Goal: Task Accomplishment & Management: Manage account settings

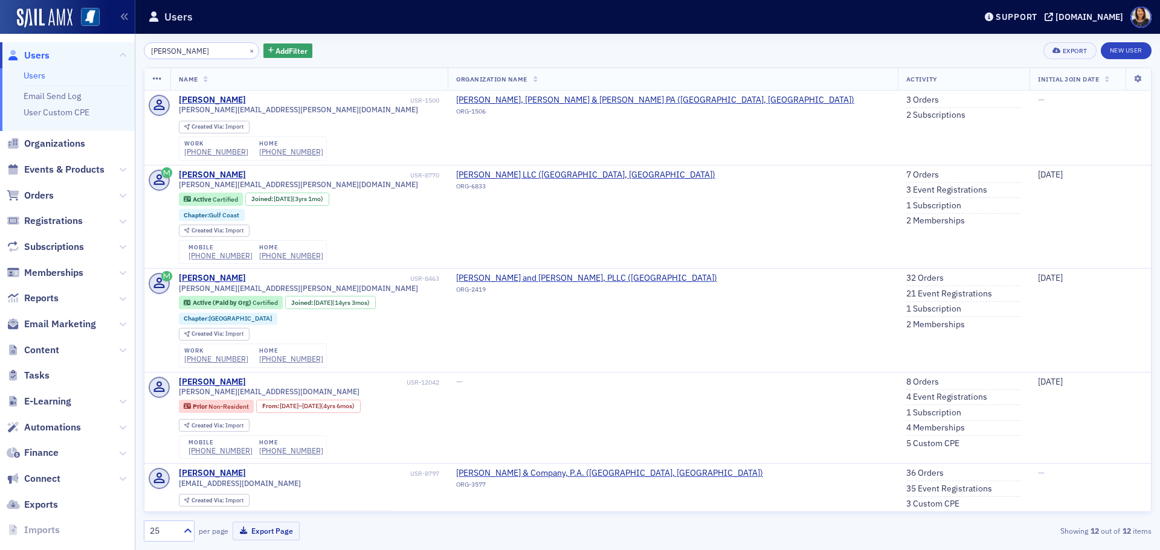
click at [38, 55] on span "Users" at bounding box center [36, 55] width 25 height 13
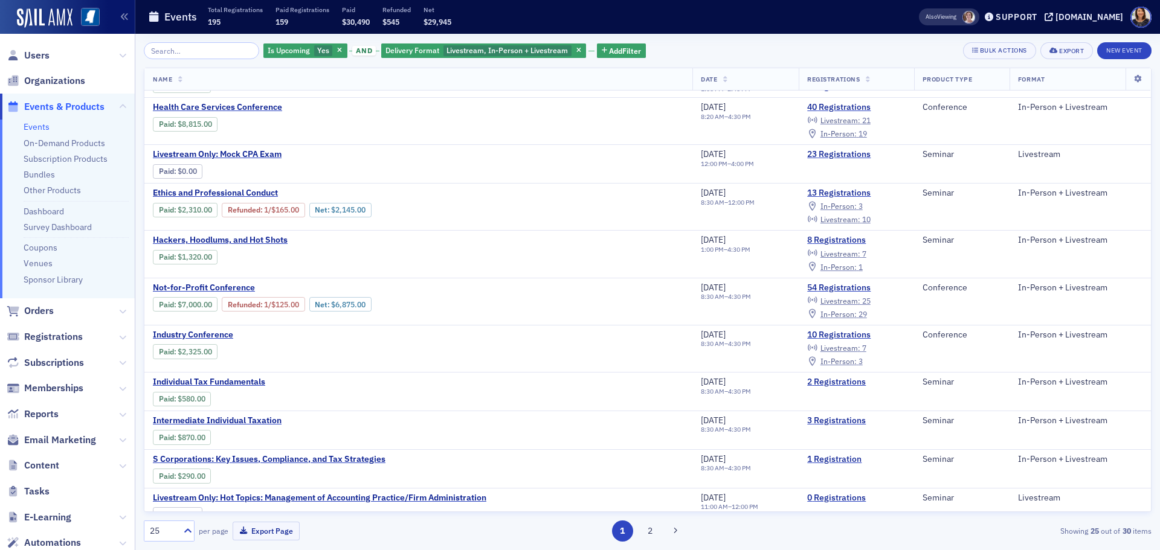
scroll to position [151, 0]
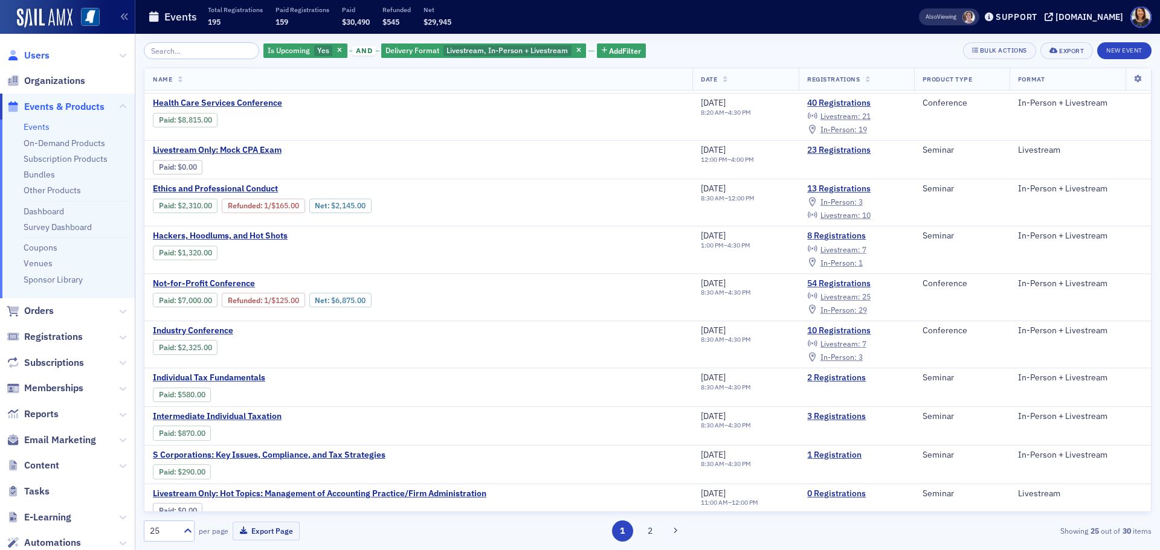
click at [33, 57] on span "Users" at bounding box center [36, 55] width 25 height 13
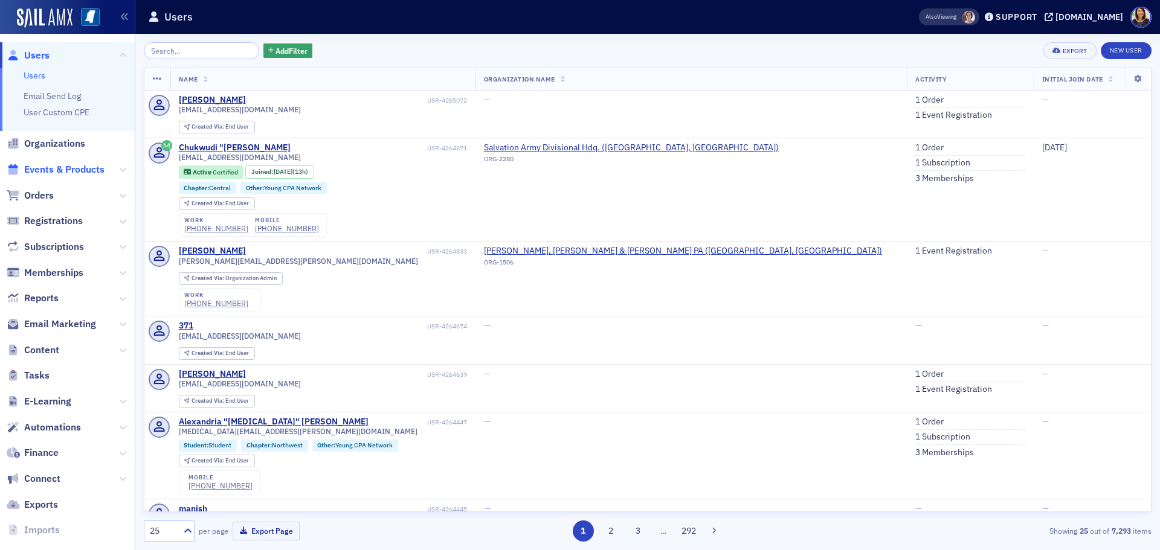
click at [59, 169] on span "Events & Products" at bounding box center [64, 169] width 80 height 13
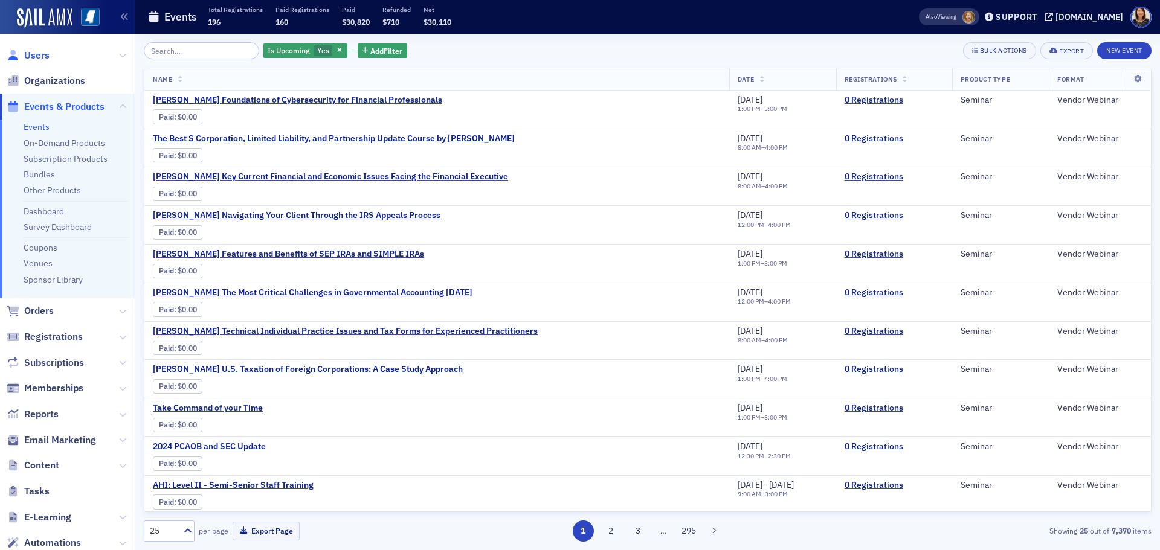
click at [35, 54] on span "Users" at bounding box center [36, 55] width 25 height 13
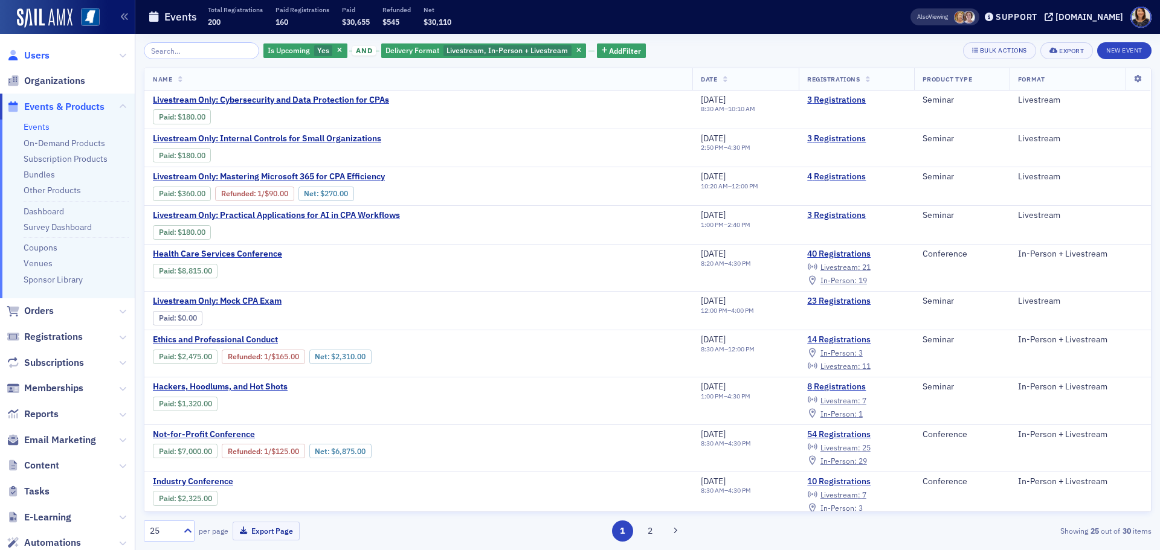
click at [46, 56] on span "Users" at bounding box center [36, 55] width 25 height 13
click at [41, 54] on span "Users" at bounding box center [36, 55] width 25 height 13
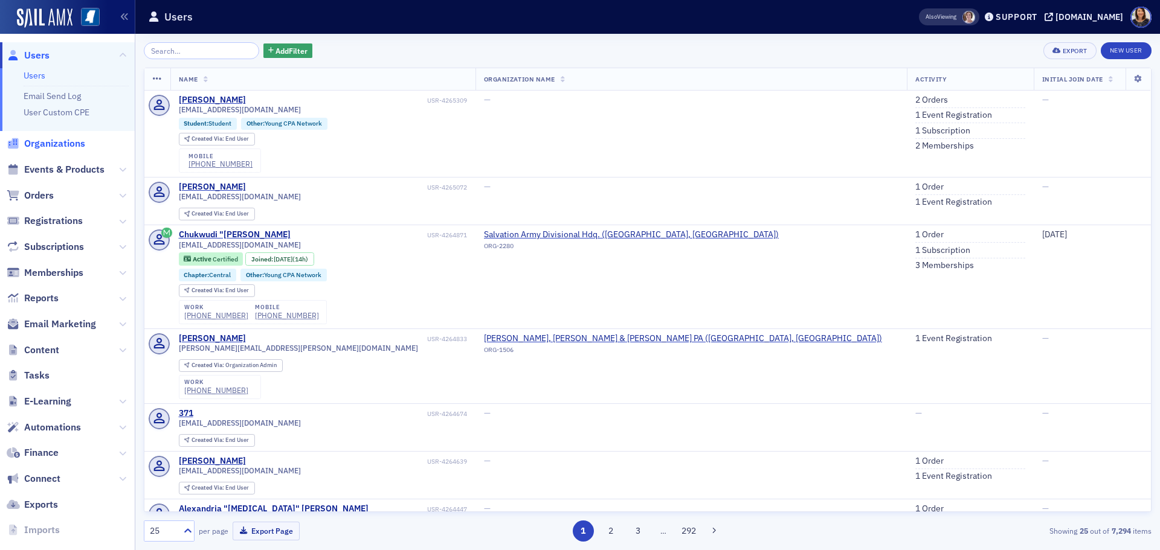
click at [58, 141] on span "Organizations" at bounding box center [54, 143] width 61 height 13
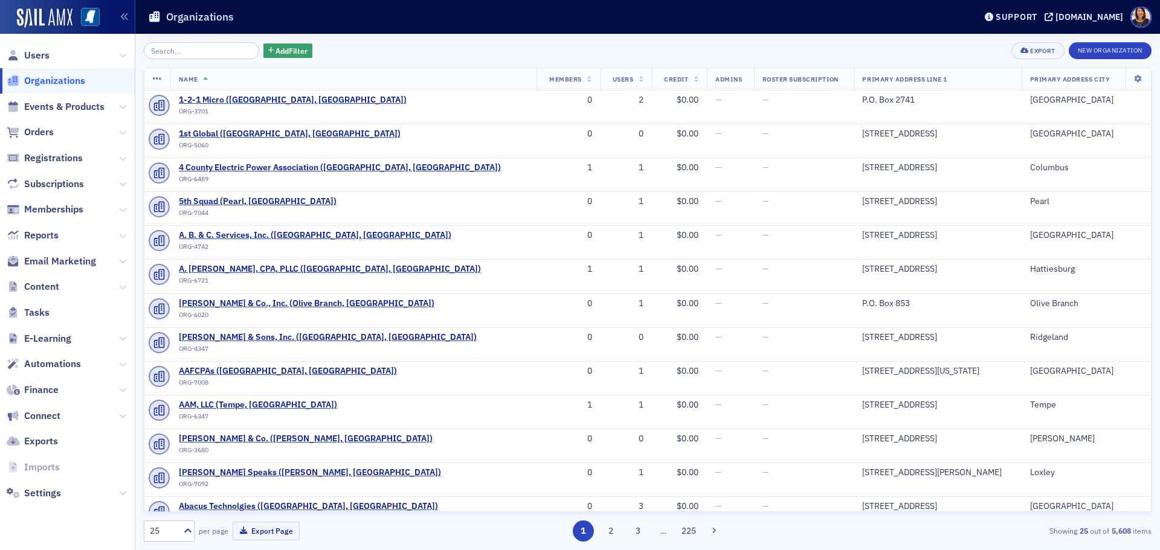
click at [202, 46] on input "search" at bounding box center [201, 50] width 115 height 17
click at [200, 51] on input "search" at bounding box center [201, 50] width 115 height 17
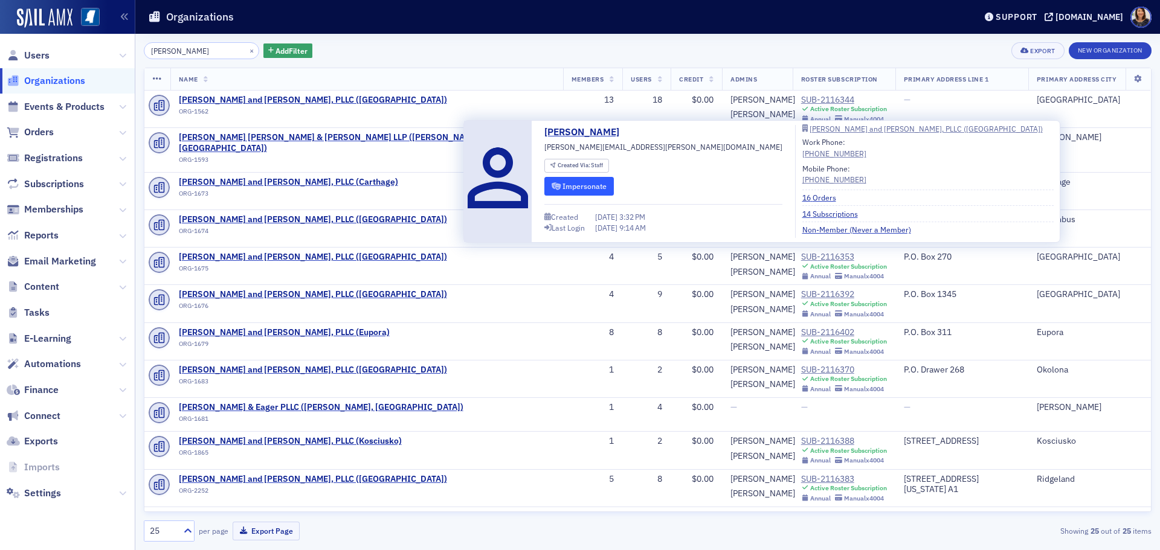
type input "watkins"
click at [583, 185] on button "Impersonate" at bounding box center [578, 186] width 69 height 19
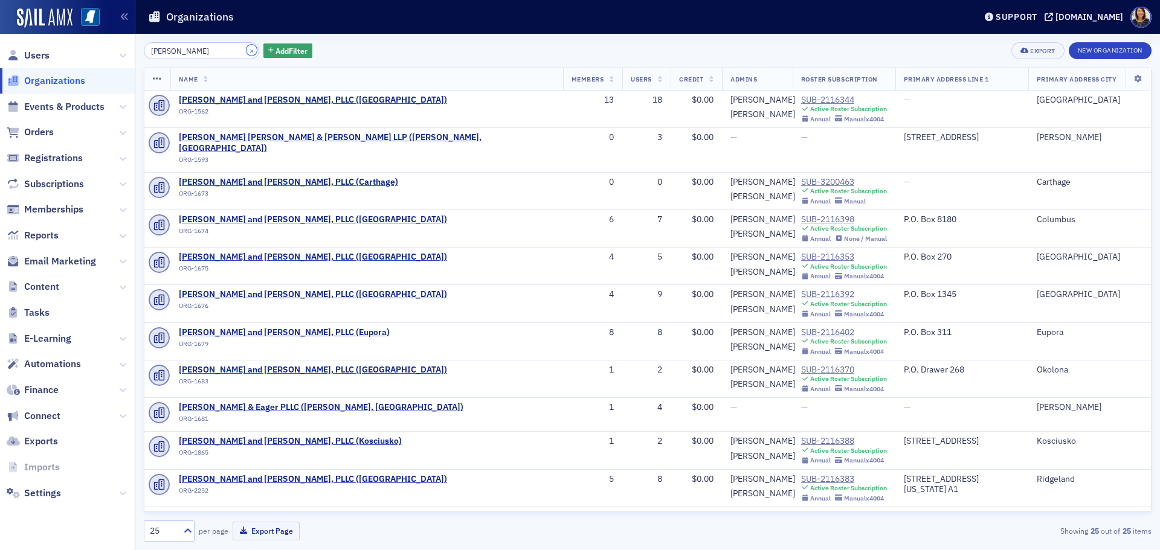
click at [246, 47] on button "×" at bounding box center [251, 50] width 11 height 11
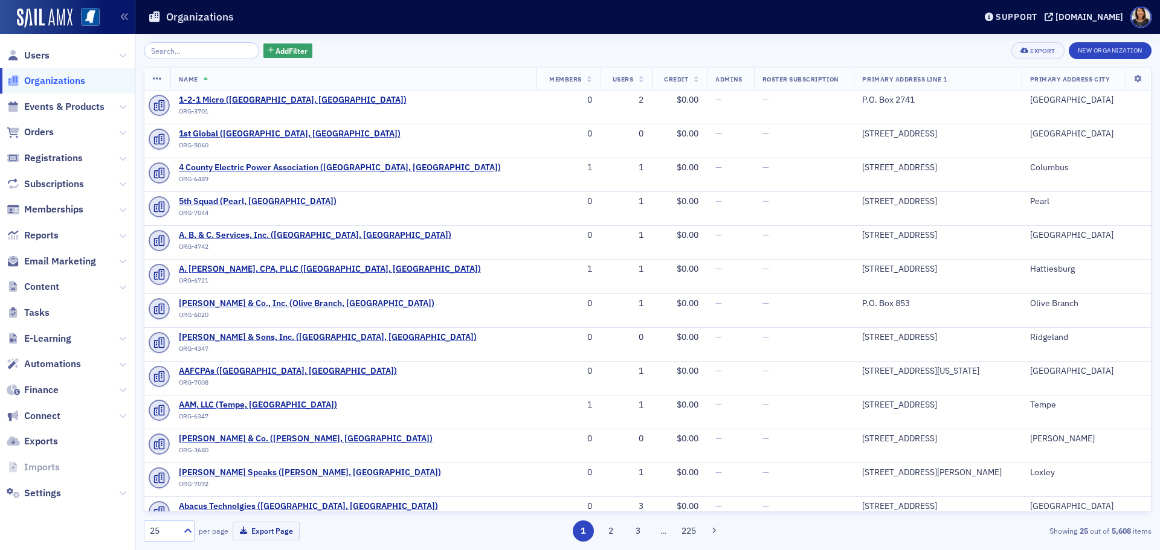
click at [57, 86] on span "Organizations" at bounding box center [54, 80] width 61 height 13
click at [185, 51] on input "search" at bounding box center [201, 50] width 115 height 17
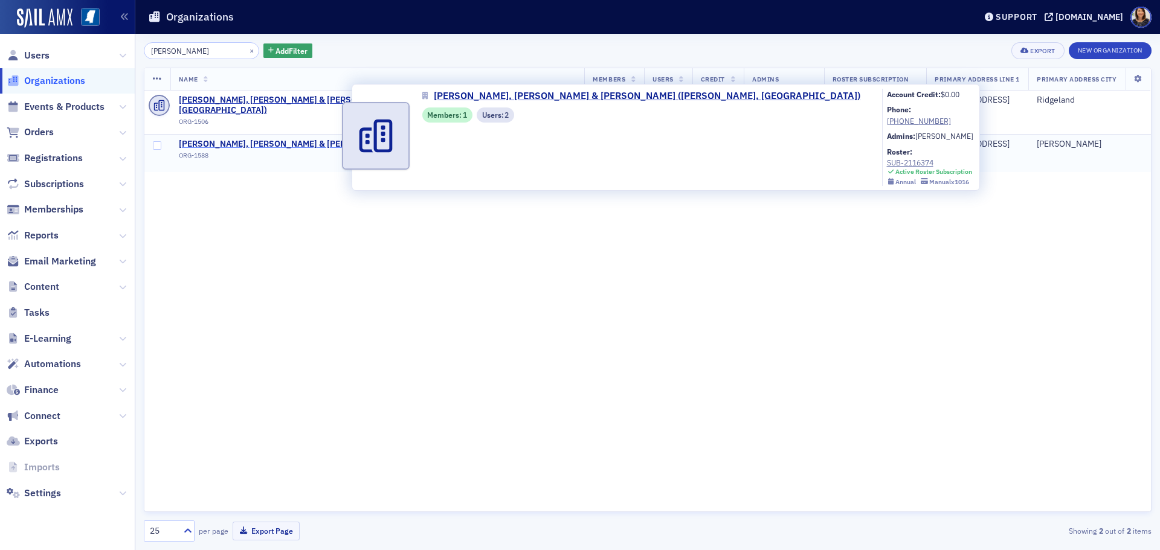
type input "matthews"
click at [221, 139] on span "Matthews, Cutrer & Lindsay PA (Clinton, MS)" at bounding box center [368, 144] width 379 height 11
select select "US"
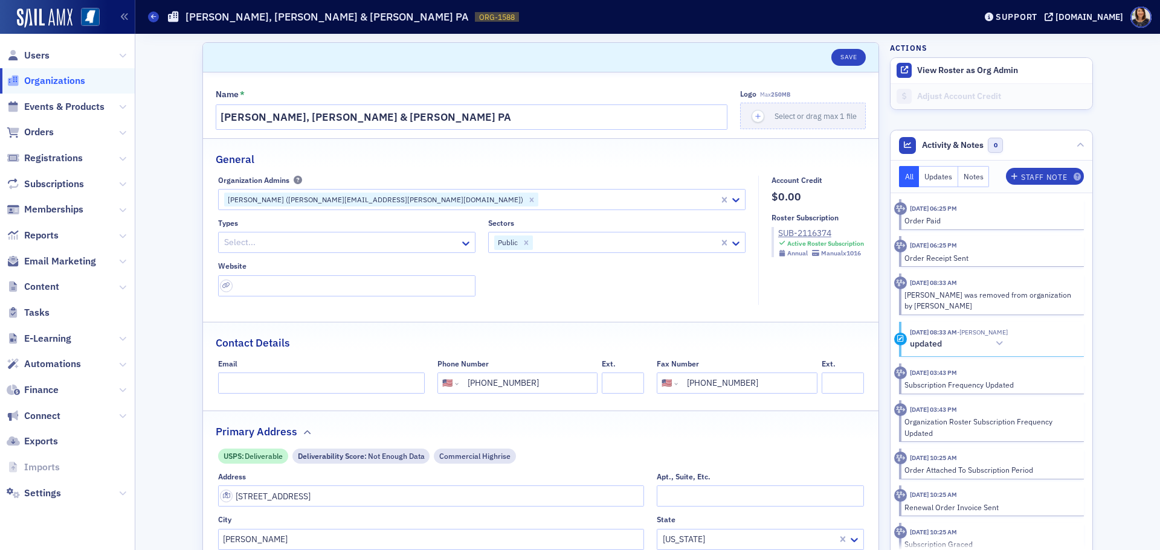
drag, startPoint x: 1148, startPoint y: 132, endPoint x: 1144, endPoint y: 151, distance: 19.9
click at [31, 56] on span "Users" at bounding box center [36, 55] width 25 height 13
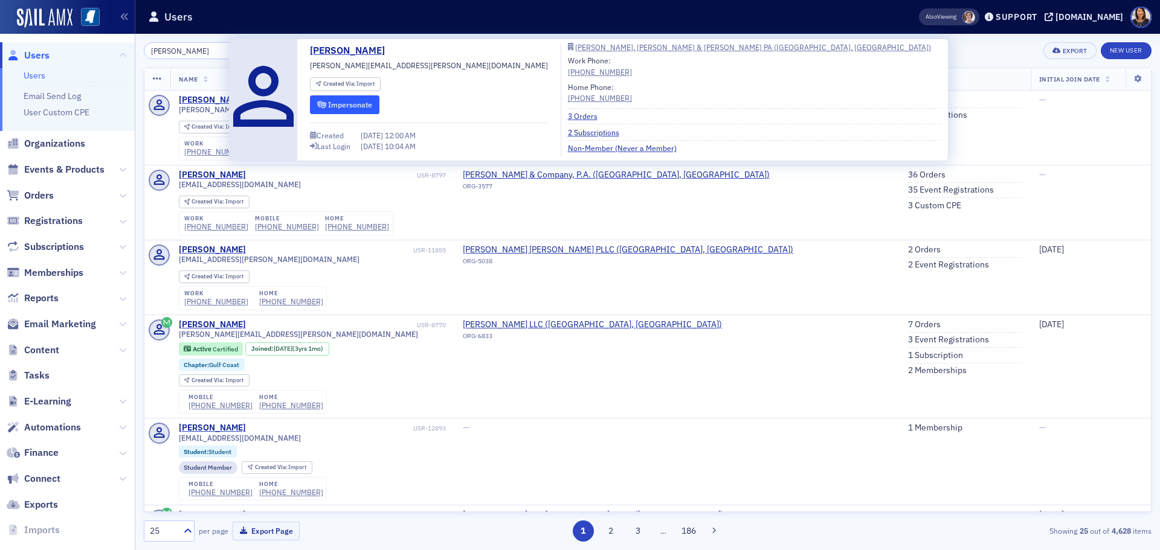
type input "dana c"
click at [353, 104] on button "Impersonate" at bounding box center [344, 104] width 69 height 19
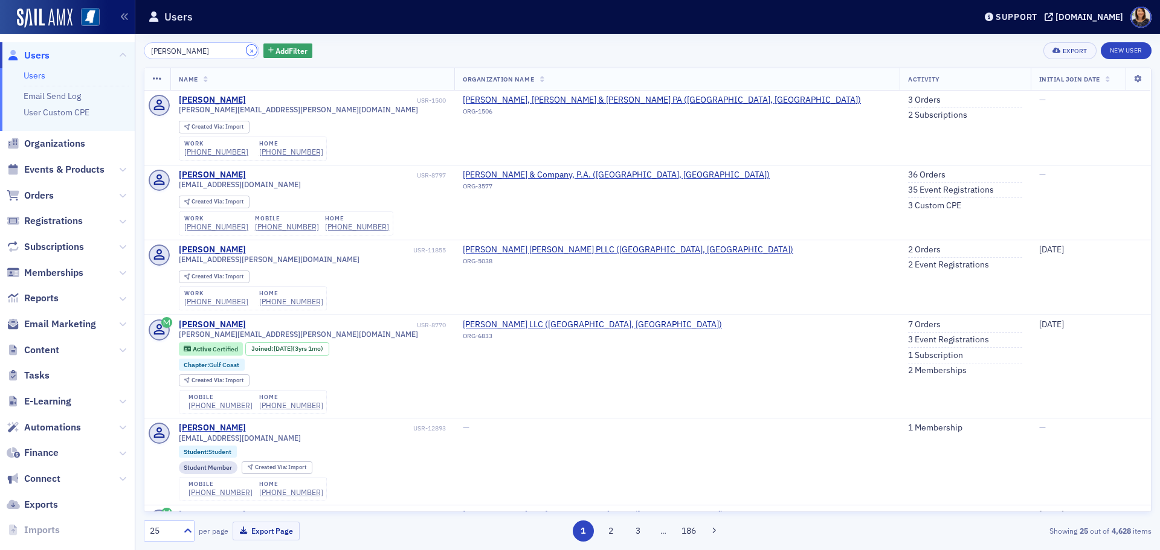
click at [246, 48] on button "×" at bounding box center [251, 50] width 11 height 11
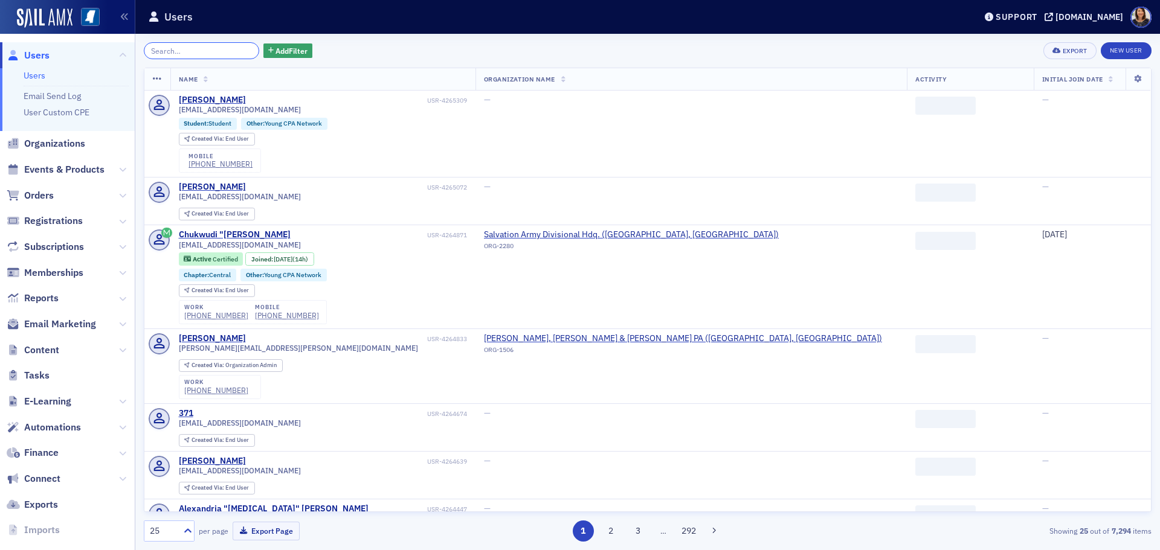
click at [227, 50] on input "search" at bounding box center [201, 50] width 115 height 17
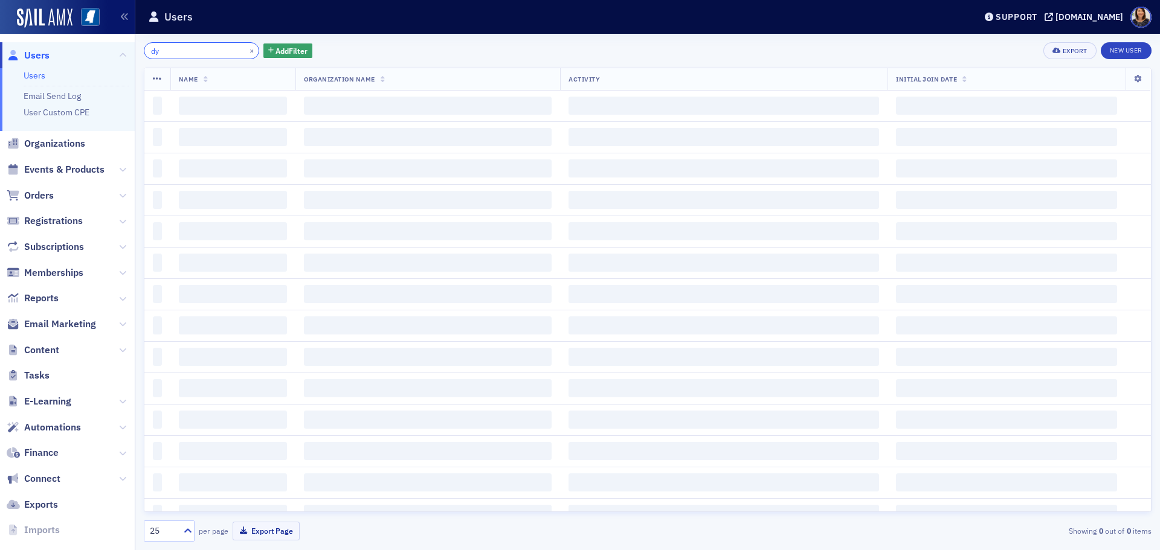
type input "d"
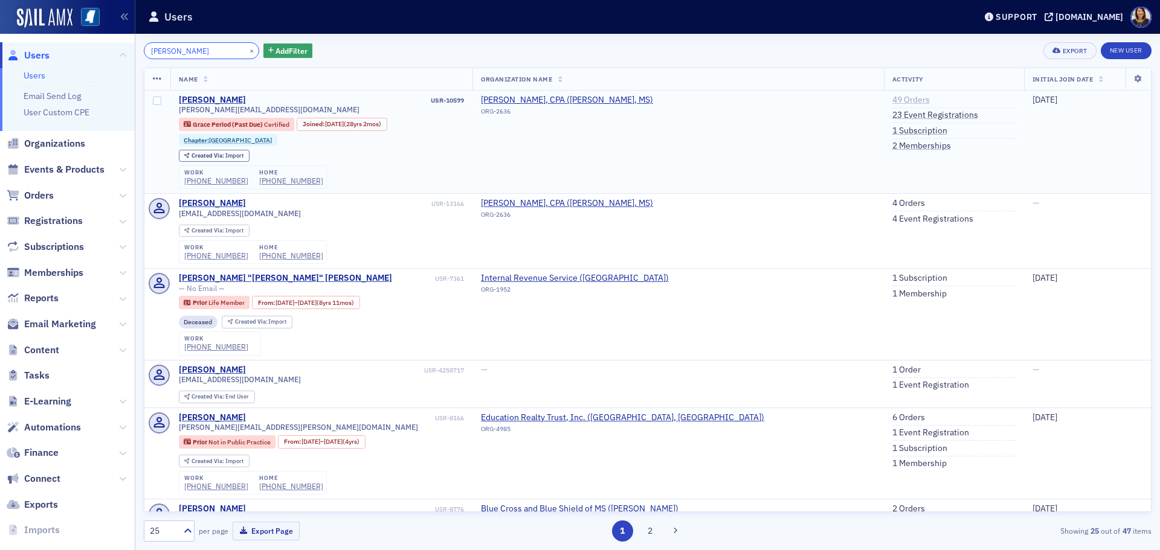
type input "stephen myrick"
click at [892, 98] on link "49 Orders" at bounding box center [910, 100] width 37 height 11
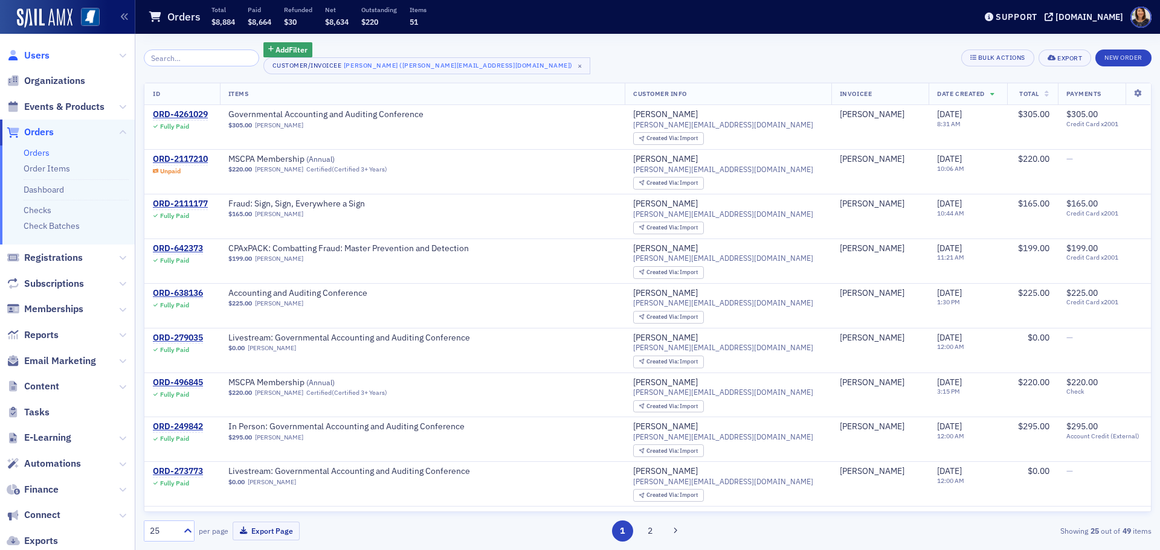
click at [41, 51] on span "Users" at bounding box center [36, 55] width 25 height 13
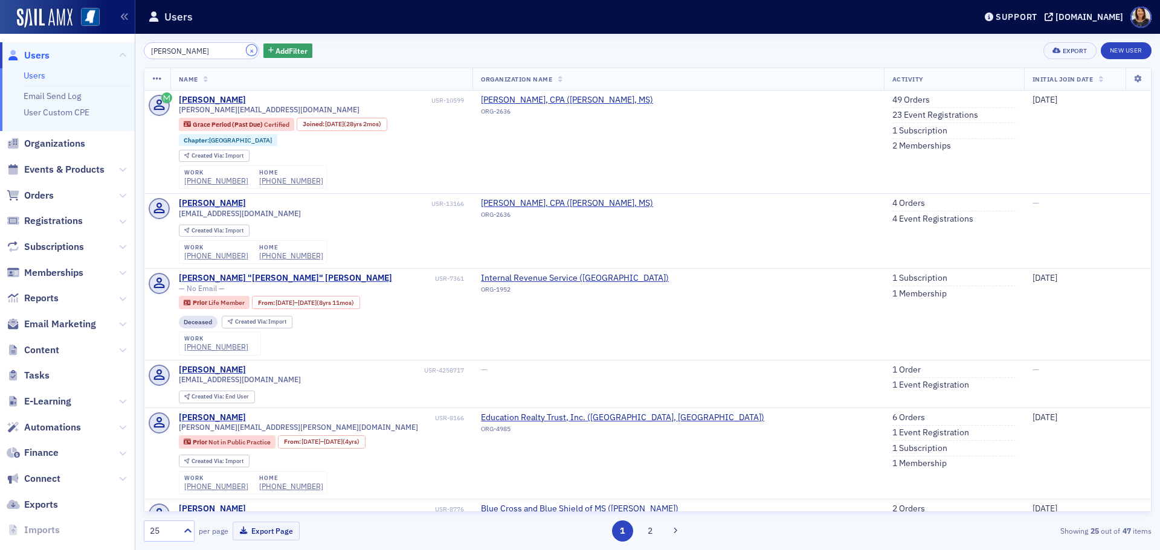
click at [246, 47] on button "×" at bounding box center [251, 50] width 11 height 11
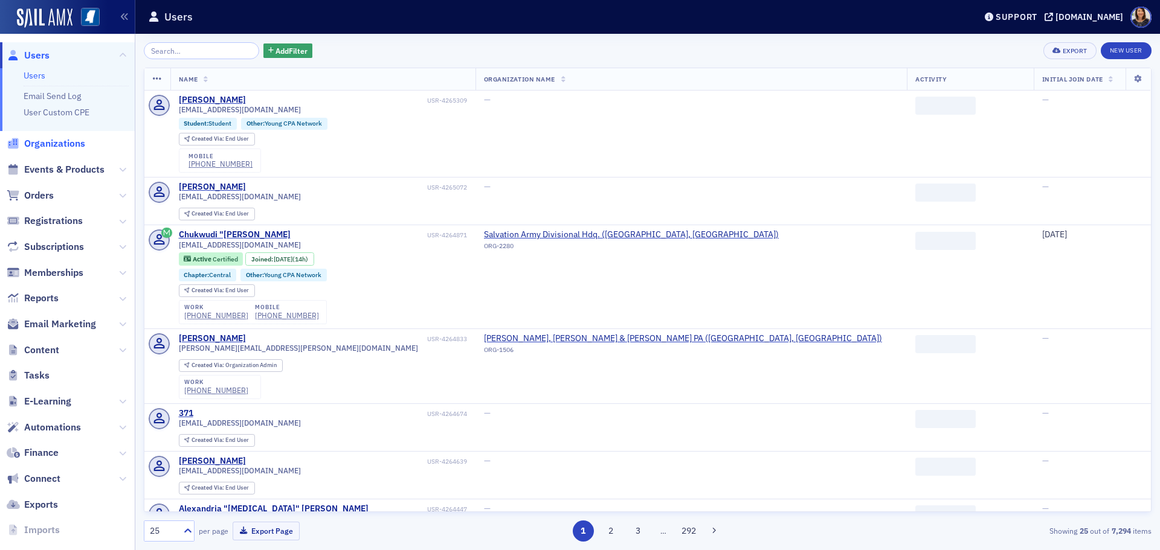
click at [63, 141] on span "Organizations" at bounding box center [54, 143] width 61 height 13
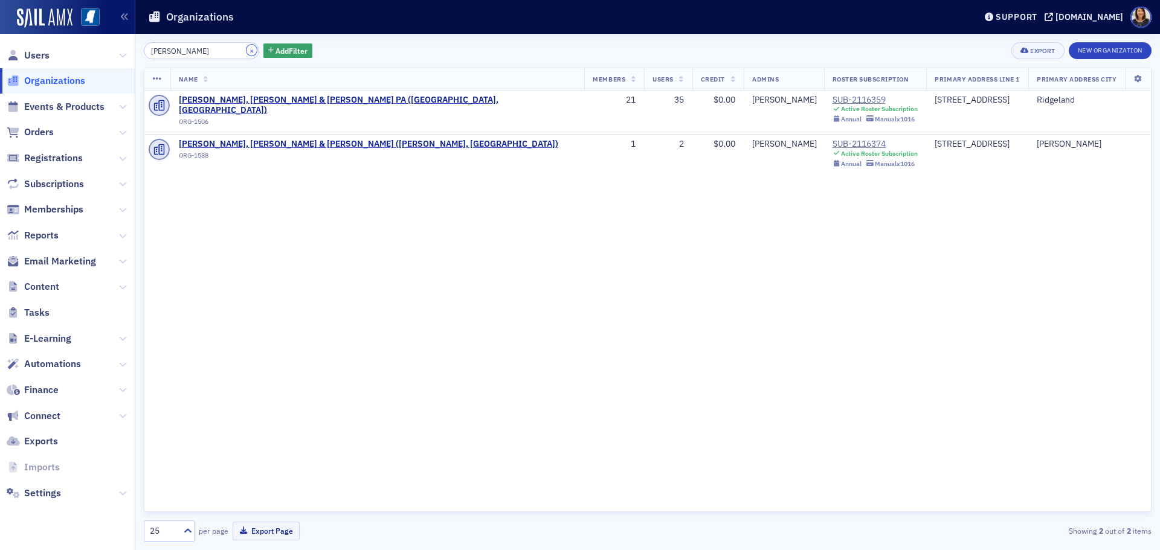
click at [246, 52] on button "×" at bounding box center [251, 50] width 11 height 11
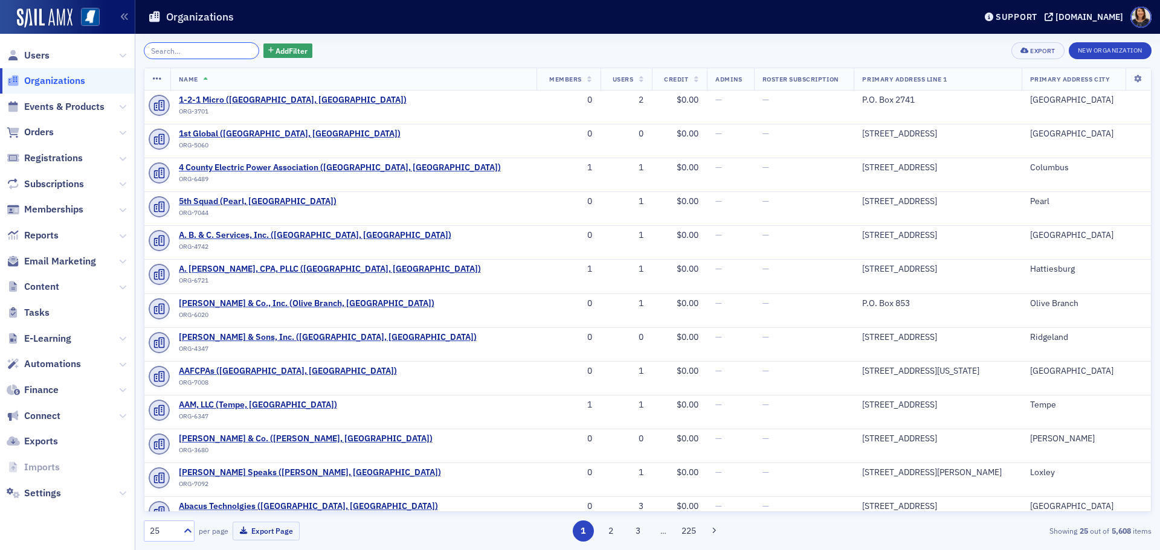
click at [213, 55] on input "search" at bounding box center [201, 50] width 115 height 17
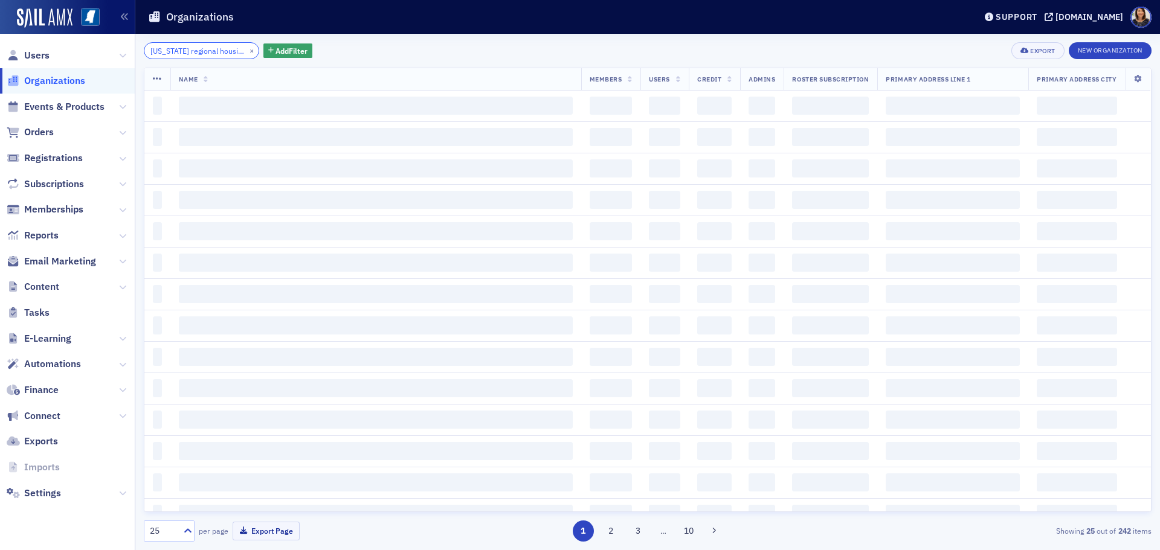
scroll to position [0, 12]
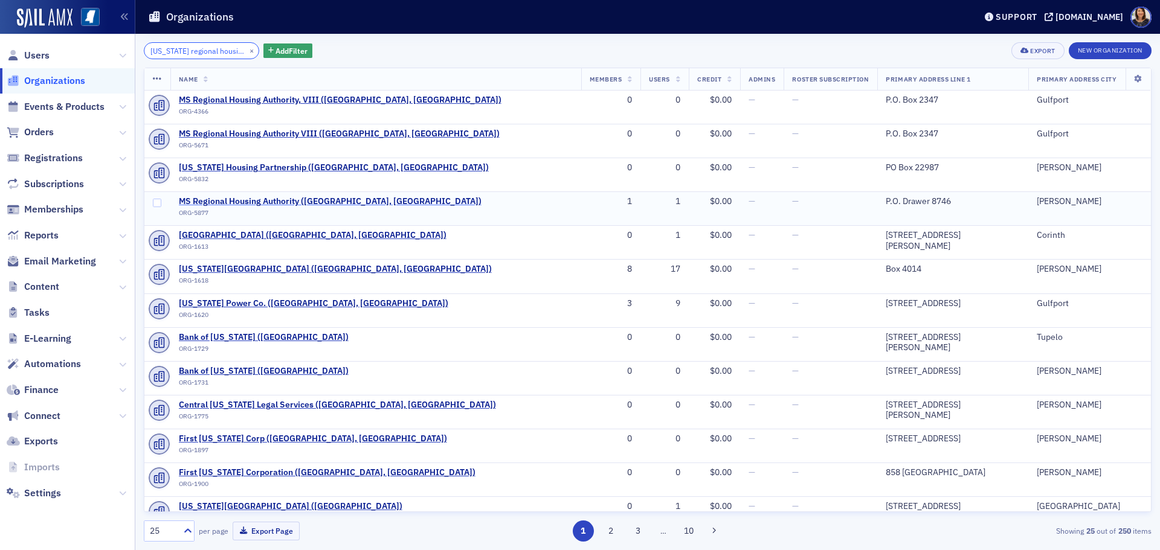
type input "mississippi regional housing"
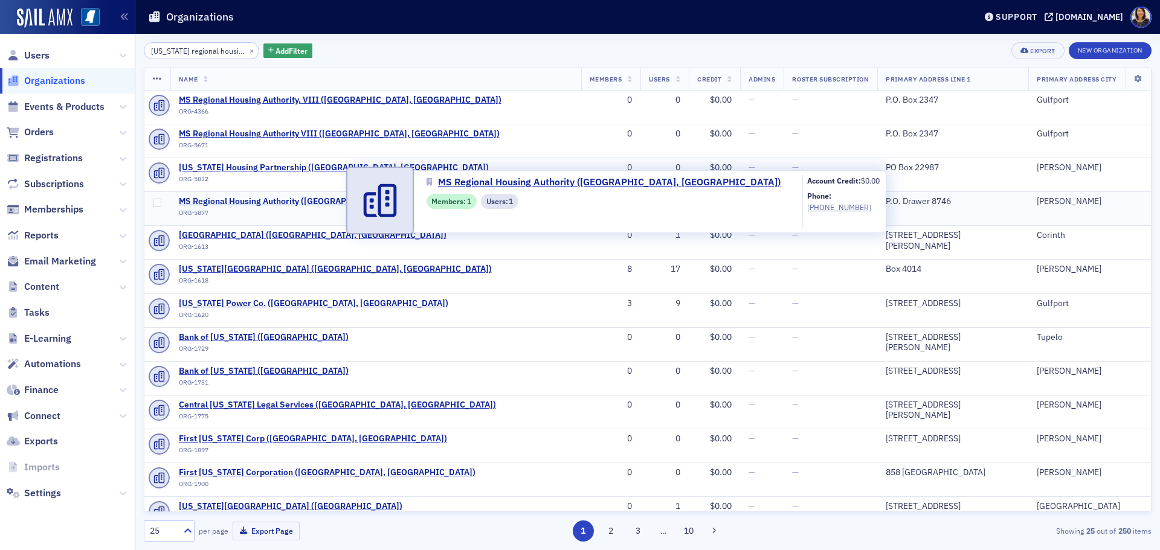
click at [321, 200] on span "MS Regional Housing Authority (Jackson, MS)" at bounding box center [330, 201] width 303 height 11
select select "US"
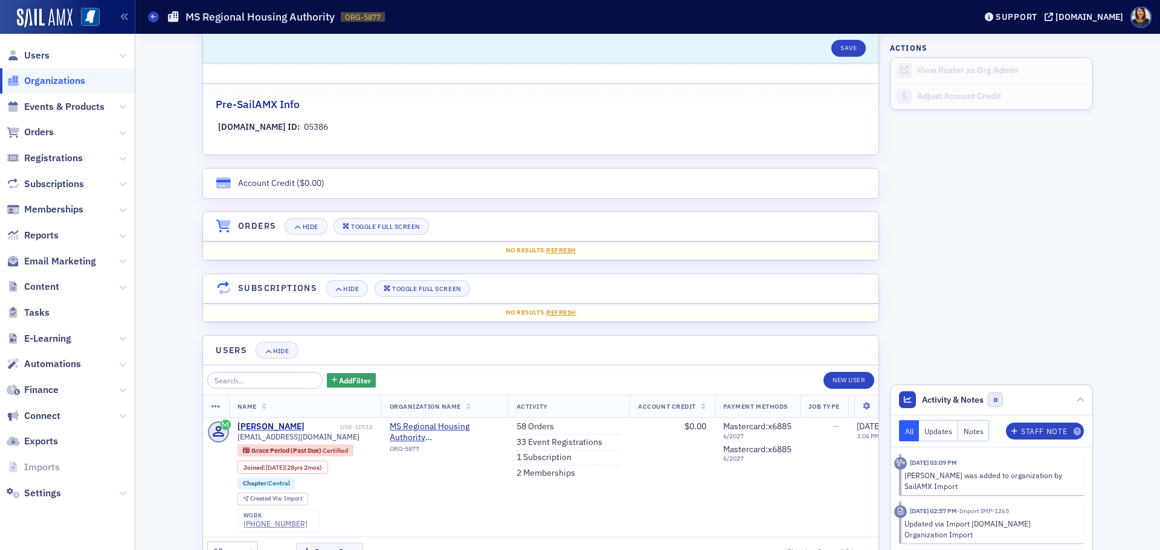
scroll to position [665, 0]
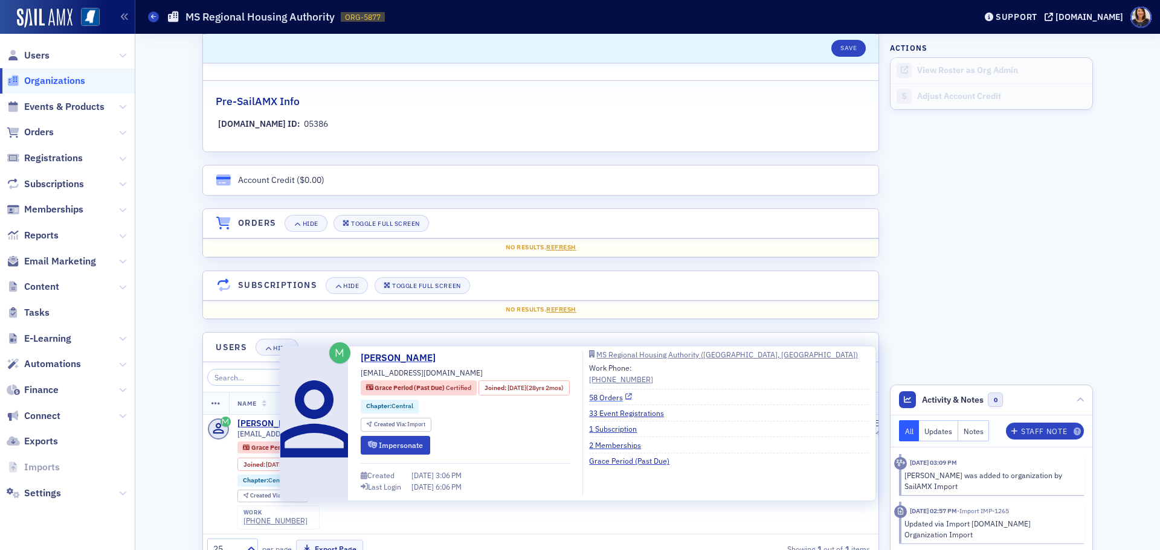
click at [626, 398] on link "58 Orders" at bounding box center [610, 397] width 43 height 11
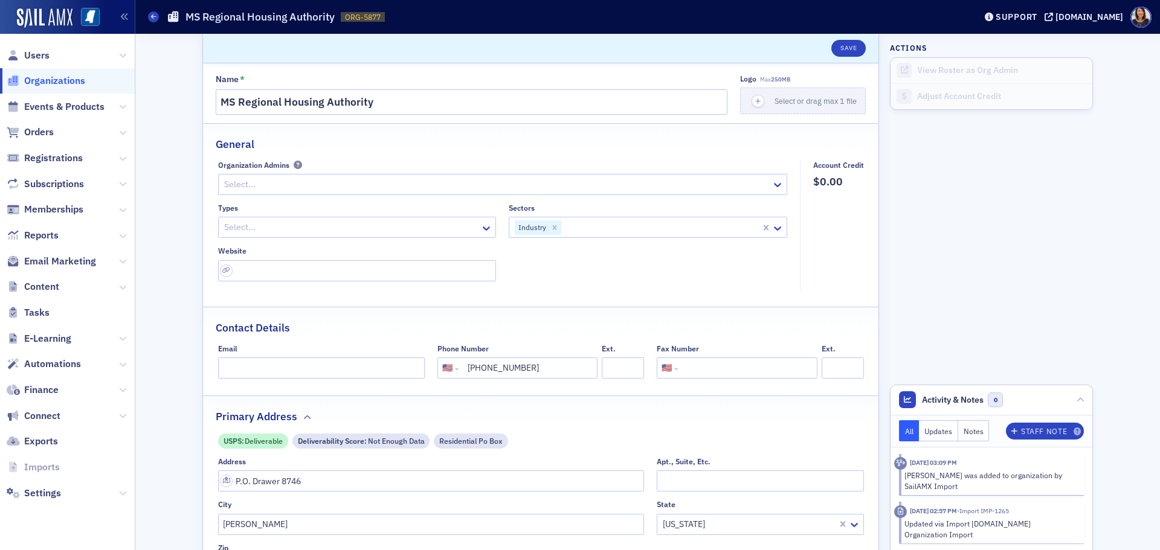
scroll to position [0, 0]
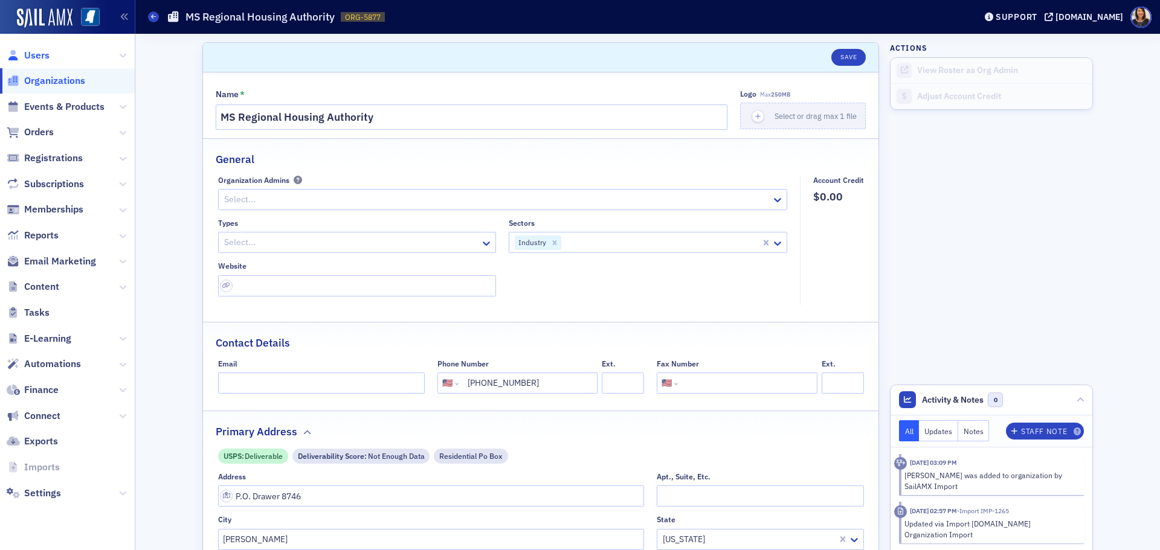
click at [35, 54] on span "Users" at bounding box center [36, 55] width 25 height 13
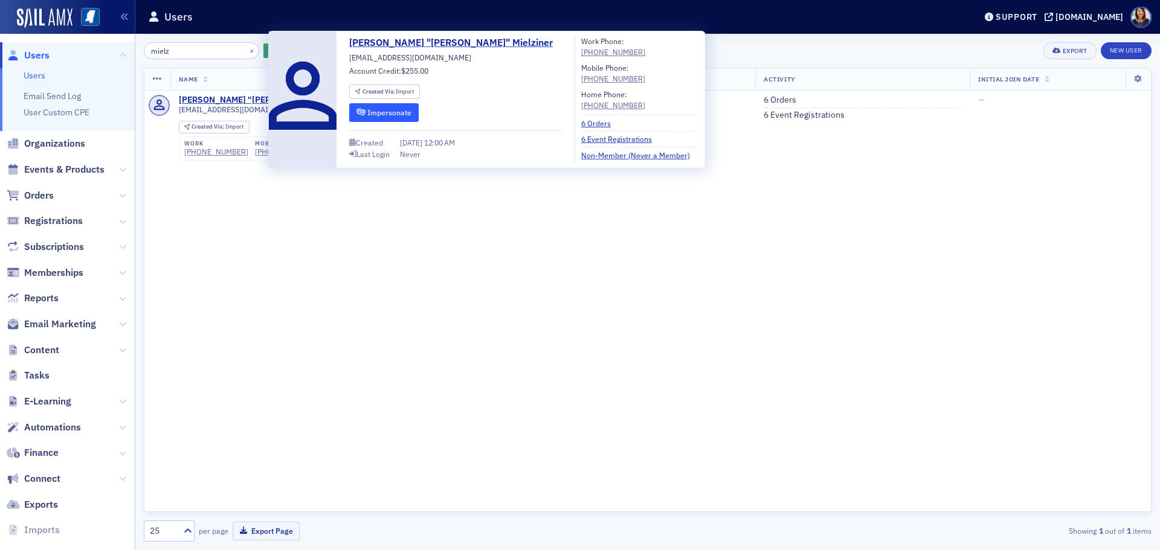
type input "mielz"
click at [395, 116] on button "Impersonate" at bounding box center [383, 112] width 69 height 19
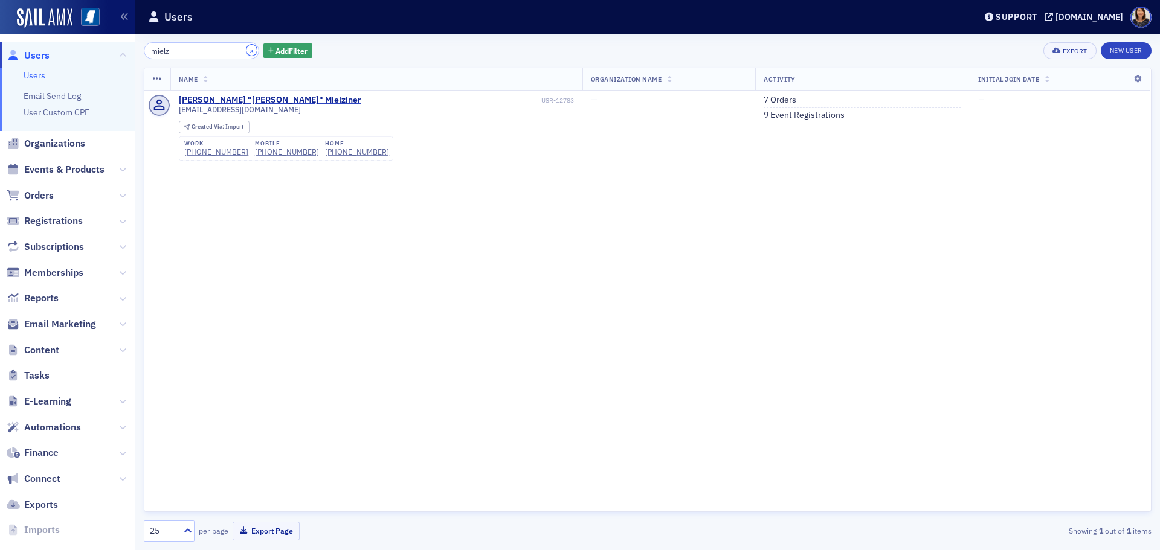
click at [246, 52] on button "×" at bounding box center [251, 50] width 11 height 11
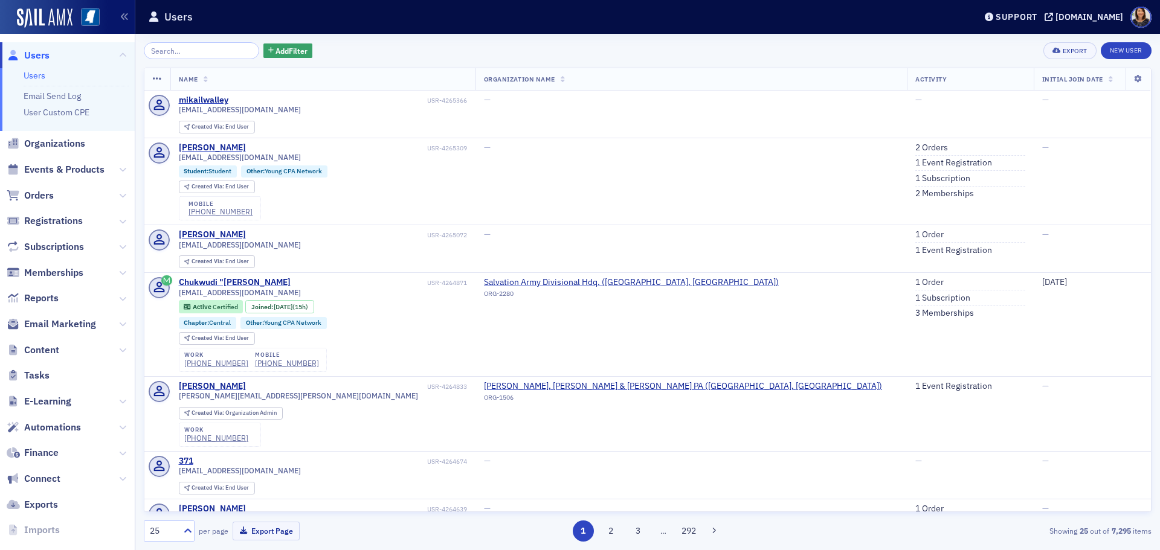
click at [37, 53] on span "Users" at bounding box center [36, 55] width 25 height 13
click at [35, 55] on span "Users" at bounding box center [36, 55] width 25 height 13
click at [31, 57] on span "Users" at bounding box center [36, 55] width 25 height 13
click at [29, 72] on link "Users" at bounding box center [35, 75] width 22 height 11
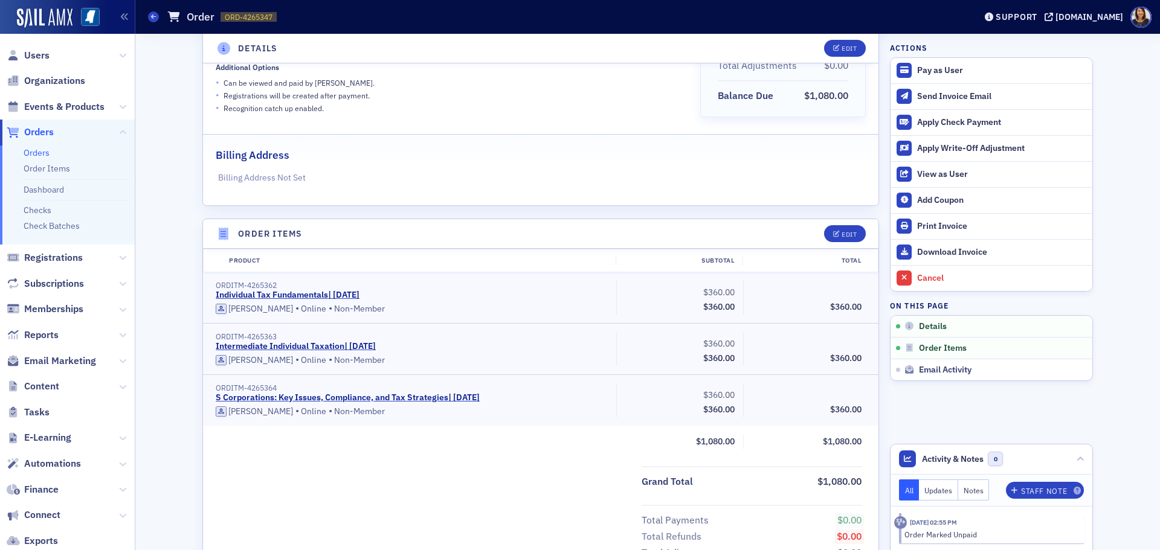
scroll to position [193, 0]
click at [842, 233] on div "Edit" at bounding box center [849, 233] width 15 height 7
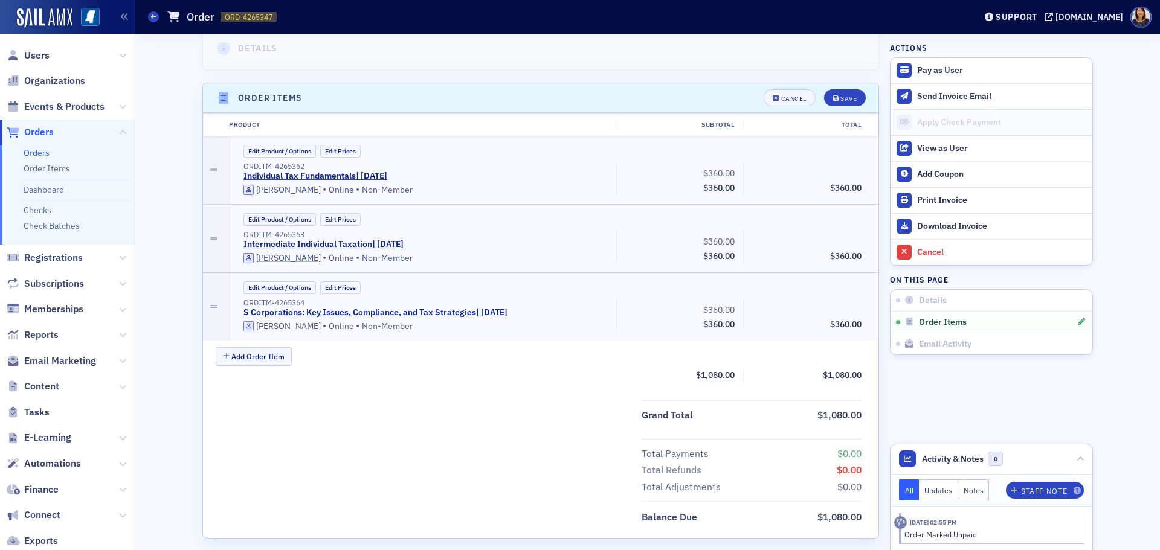
scroll to position [329, 0]
click at [338, 148] on button "Edit Prices" at bounding box center [340, 149] width 40 height 13
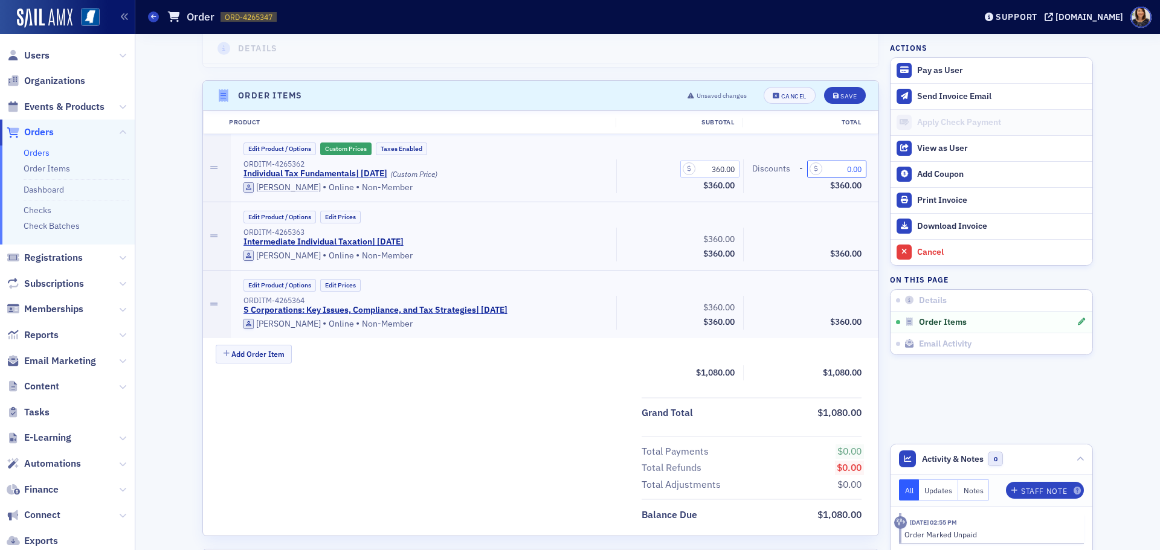
click at [842, 173] on input "0.00" at bounding box center [836, 169] width 59 height 17
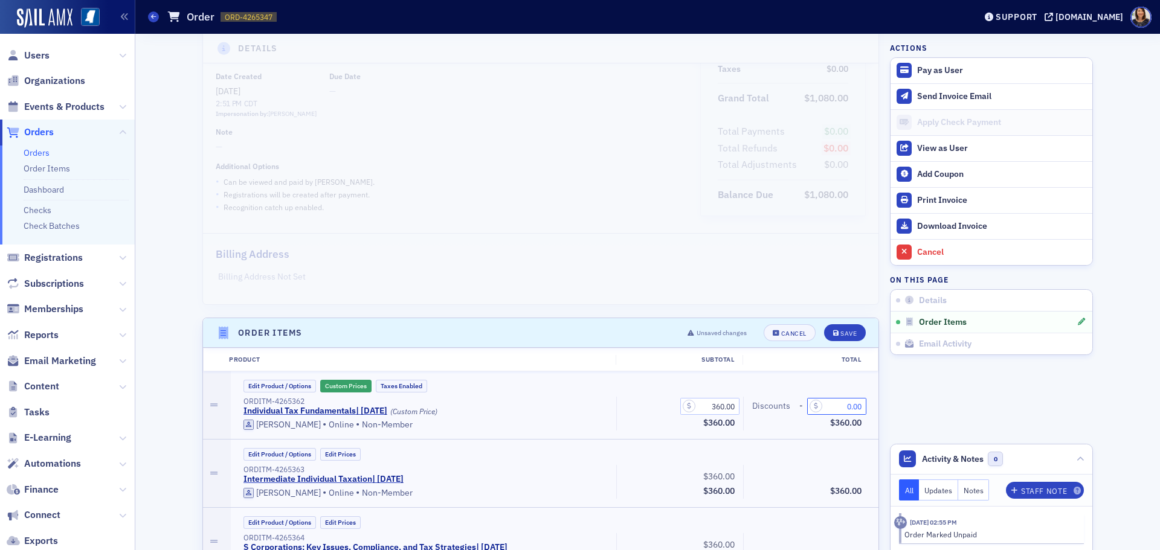
scroll to position [116, 0]
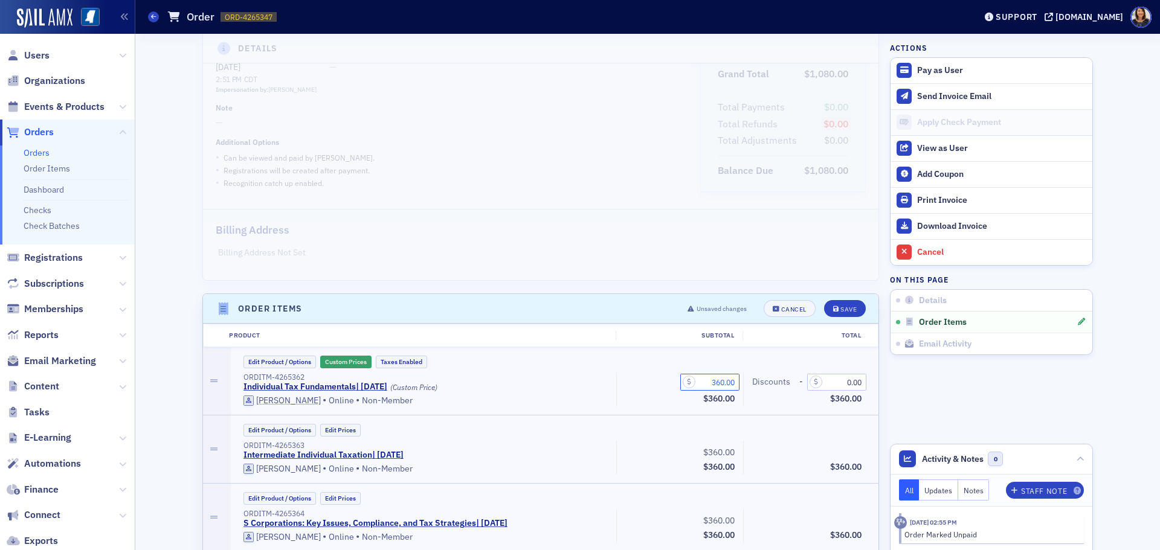
click at [703, 387] on input "360.00" at bounding box center [709, 382] width 59 height 17
click at [720, 377] on input "2,360.00" at bounding box center [709, 382] width 59 height 17
type input "290.00"
click at [335, 434] on button "Edit Prices" at bounding box center [340, 430] width 40 height 13
click at [709, 456] on input "360.00" at bounding box center [709, 450] width 59 height 17
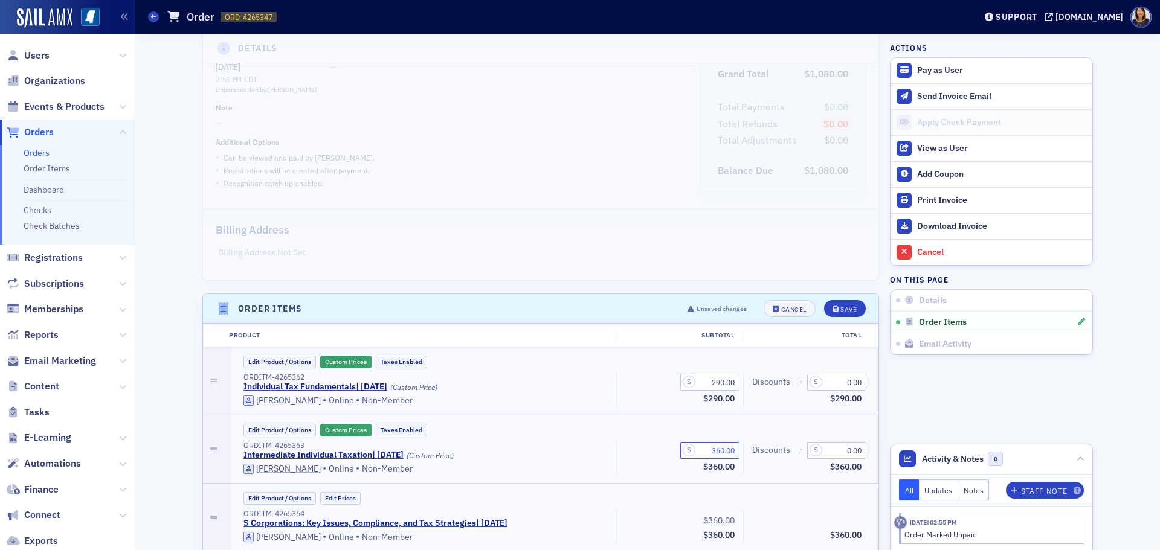
drag, startPoint x: 714, startPoint y: 443, endPoint x: 721, endPoint y: 452, distance: 12.1
click at [718, 451] on input "360.00" at bounding box center [709, 450] width 59 height 17
click at [721, 452] on input "360.00" at bounding box center [709, 450] width 59 height 17
click at [717, 450] on input "360.00" at bounding box center [709, 450] width 59 height 17
click at [724, 450] on input "360.00" at bounding box center [709, 450] width 59 height 17
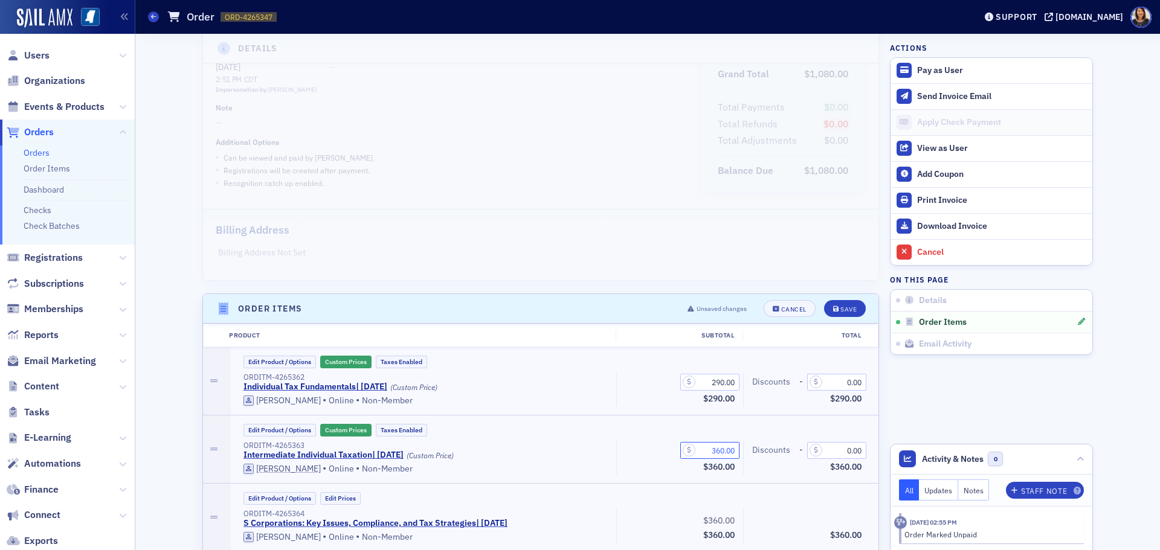
click at [719, 450] on input "360.00" at bounding box center [709, 450] width 59 height 17
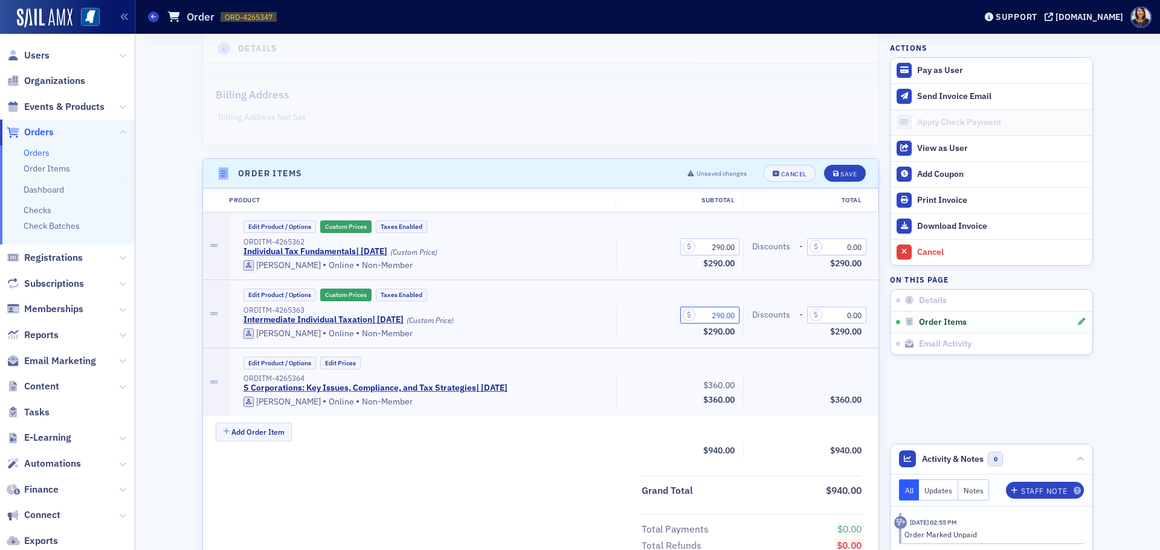
scroll to position [275, 0]
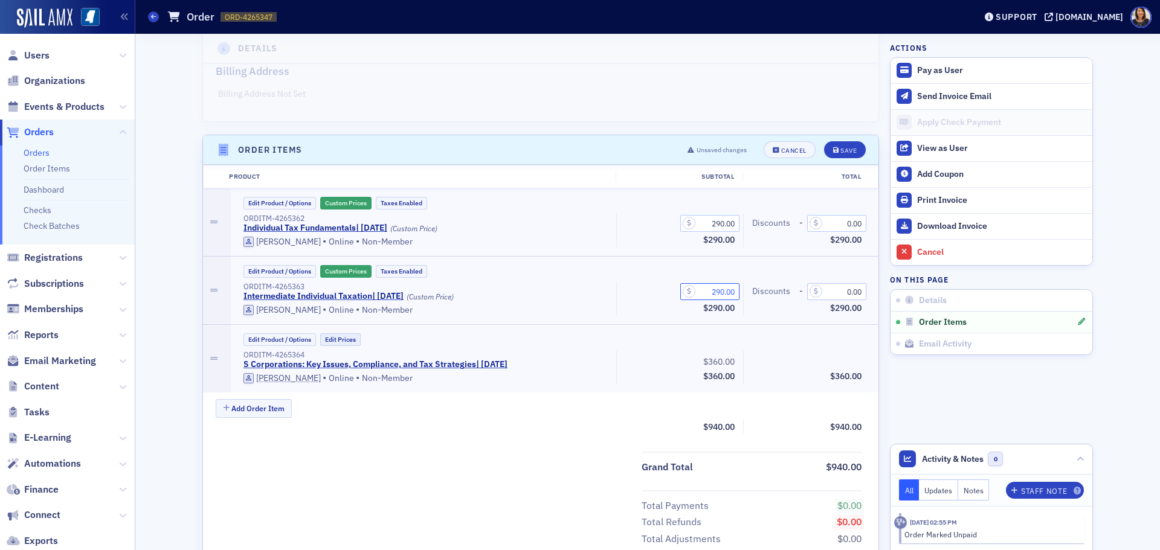
type input "290.00"
click at [343, 336] on button "Edit Prices" at bounding box center [340, 339] width 40 height 13
click at [715, 363] on input "360.00" at bounding box center [709, 360] width 59 height 17
type input "290.00"
click at [841, 147] on div "Save" at bounding box center [848, 150] width 16 height 7
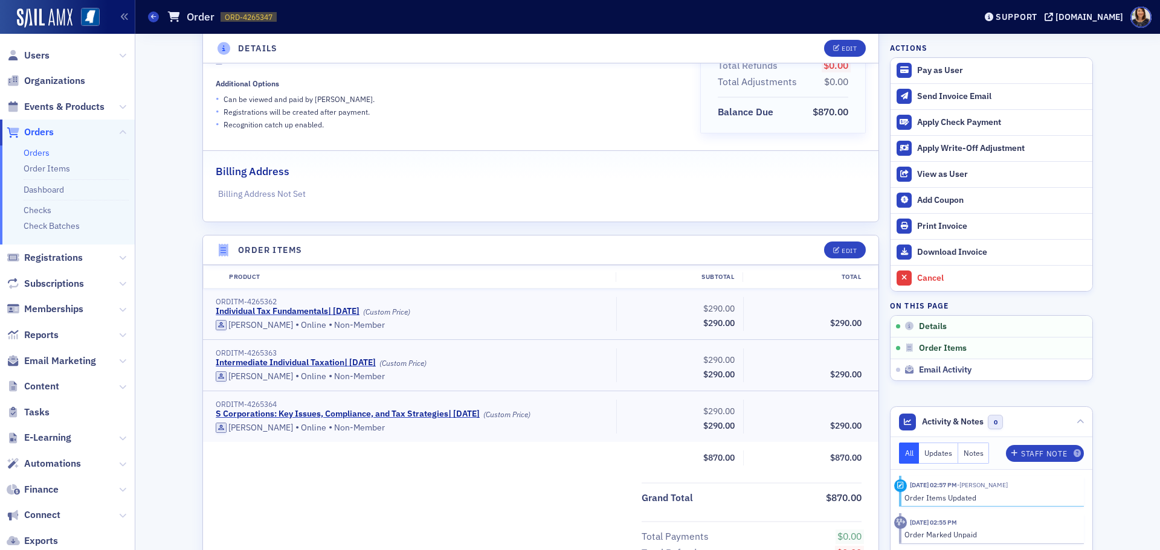
scroll to position [0, 0]
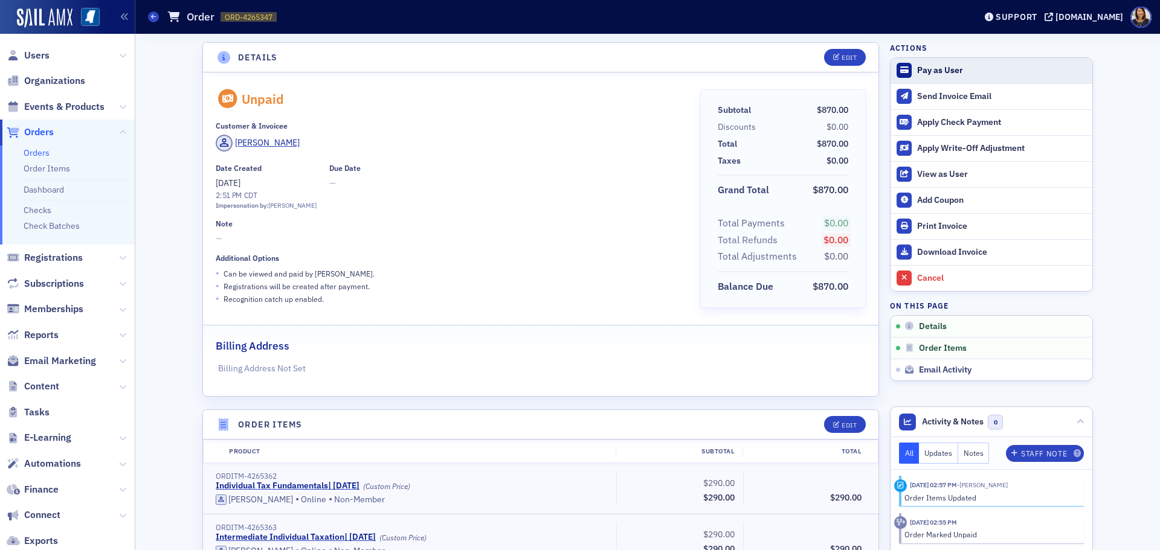
click at [927, 68] on div "Pay as User" at bounding box center [1001, 70] width 169 height 11
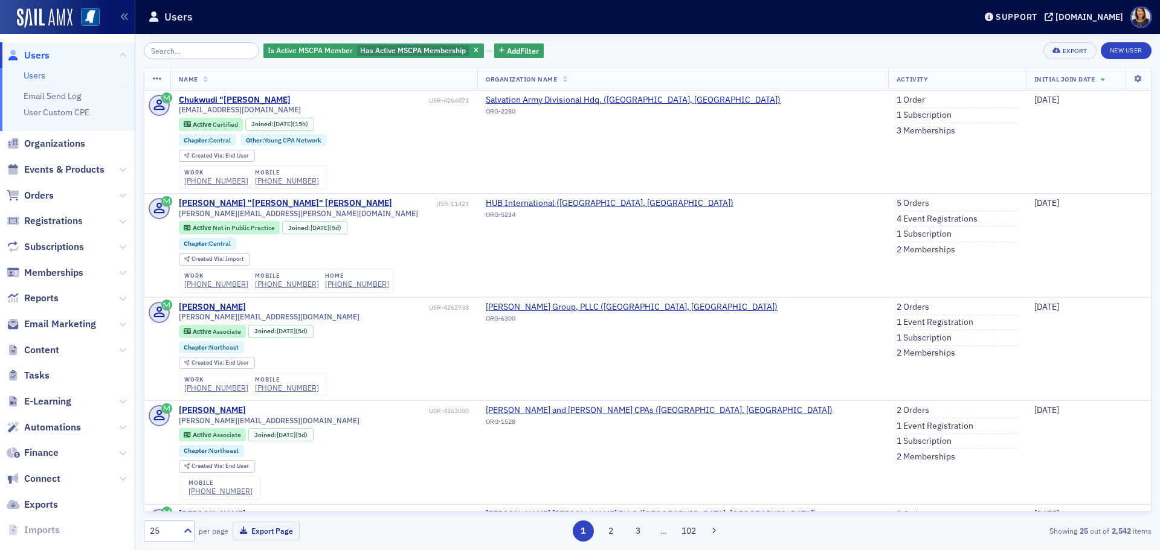
click at [39, 76] on link "Users" at bounding box center [35, 75] width 22 height 11
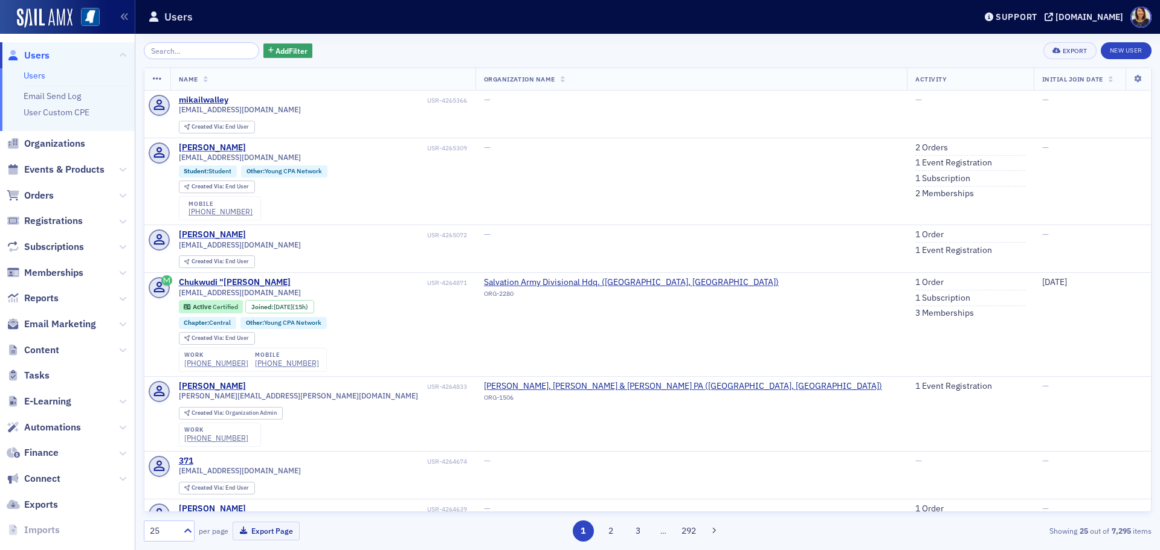
click at [34, 56] on span "Users" at bounding box center [36, 55] width 25 height 13
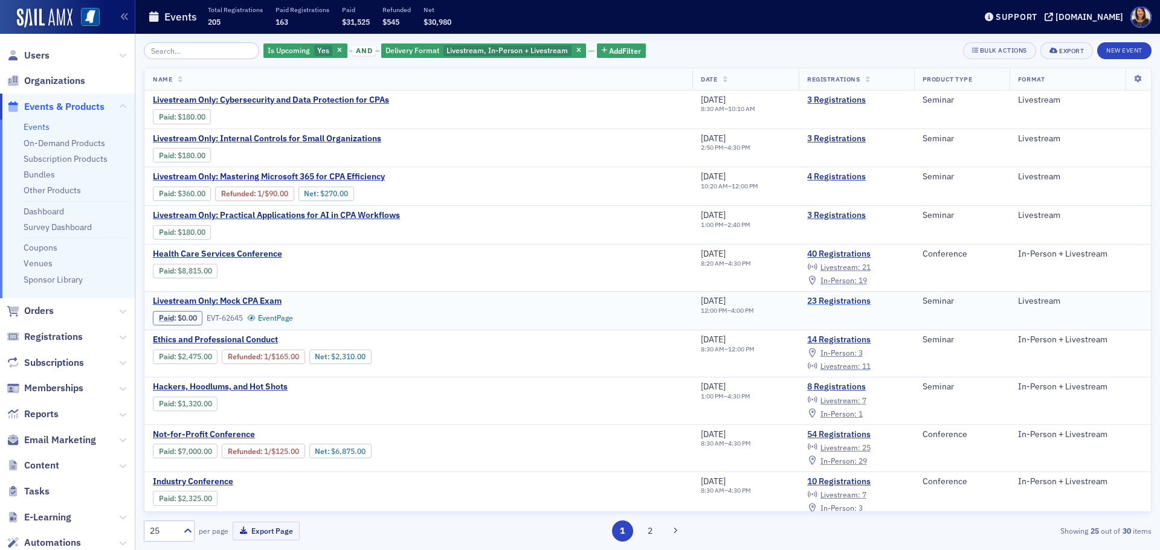
click at [855, 300] on link "23 Registrations" at bounding box center [856, 301] width 98 height 11
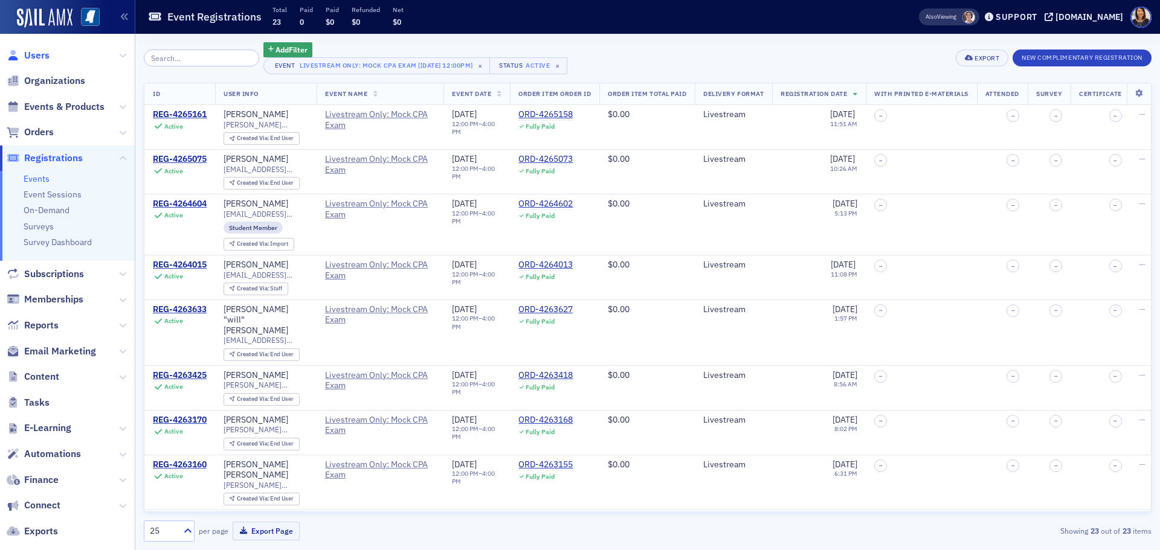
click at [37, 60] on span "Users" at bounding box center [36, 55] width 25 height 13
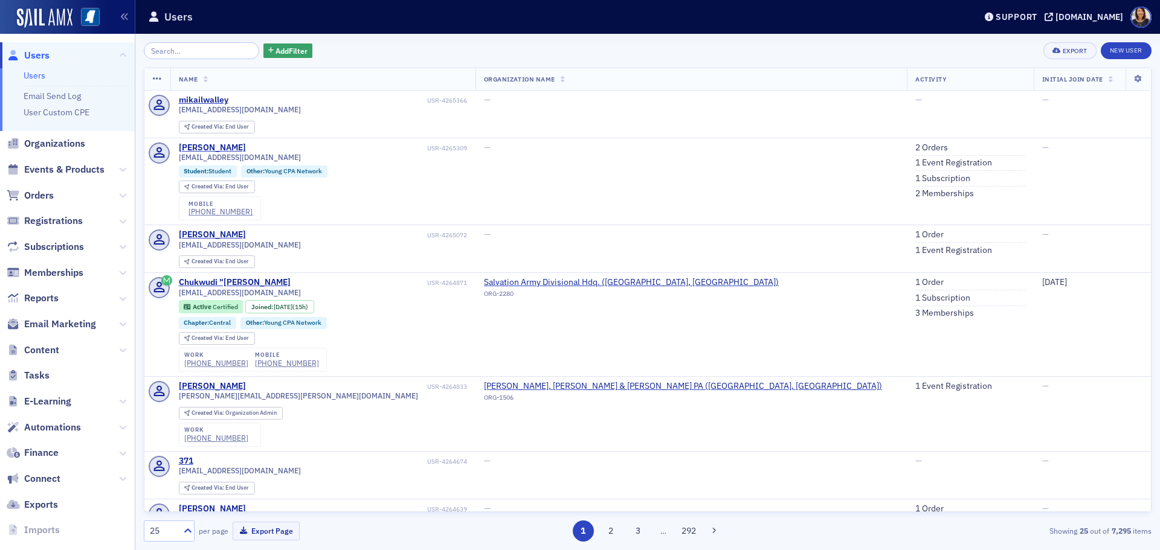
click at [757, 46] on div "Add Filter Export New User" at bounding box center [648, 50] width 1008 height 17
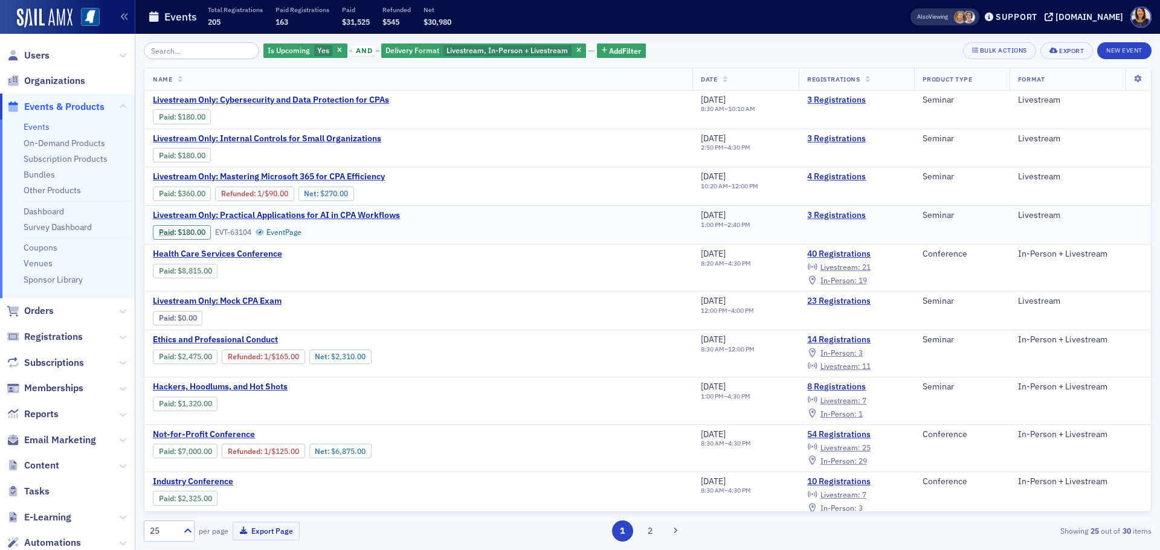
drag, startPoint x: 1139, startPoint y: 219, endPoint x: 1139, endPoint y: 230, distance: 11.5
click at [1139, 230] on td "Livestream" at bounding box center [1079, 225] width 141 height 39
click at [836, 300] on link "23 Registrations" at bounding box center [856, 301] width 98 height 11
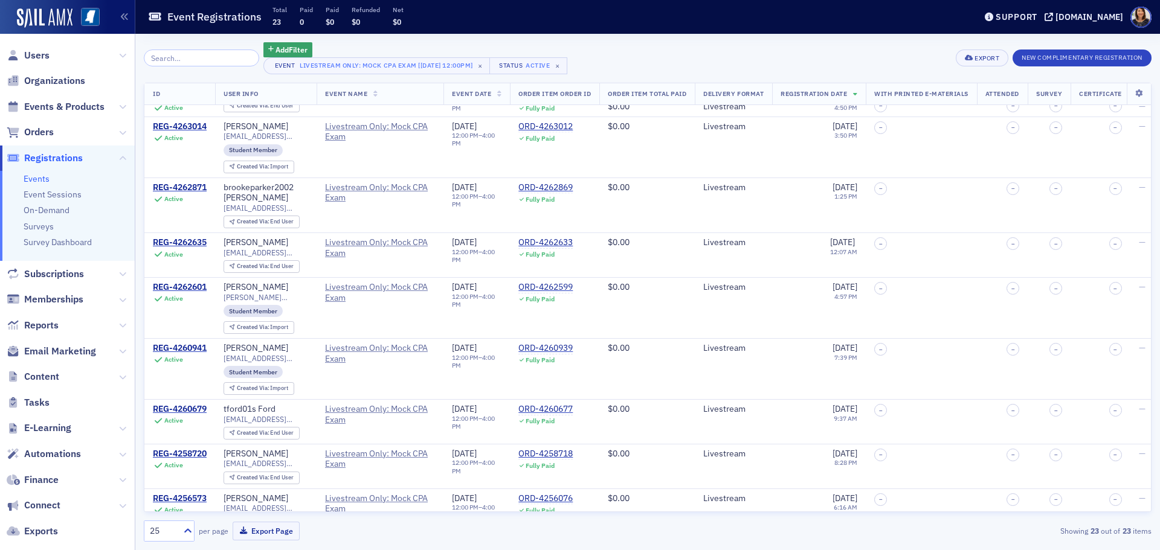
scroll to position [503, 0]
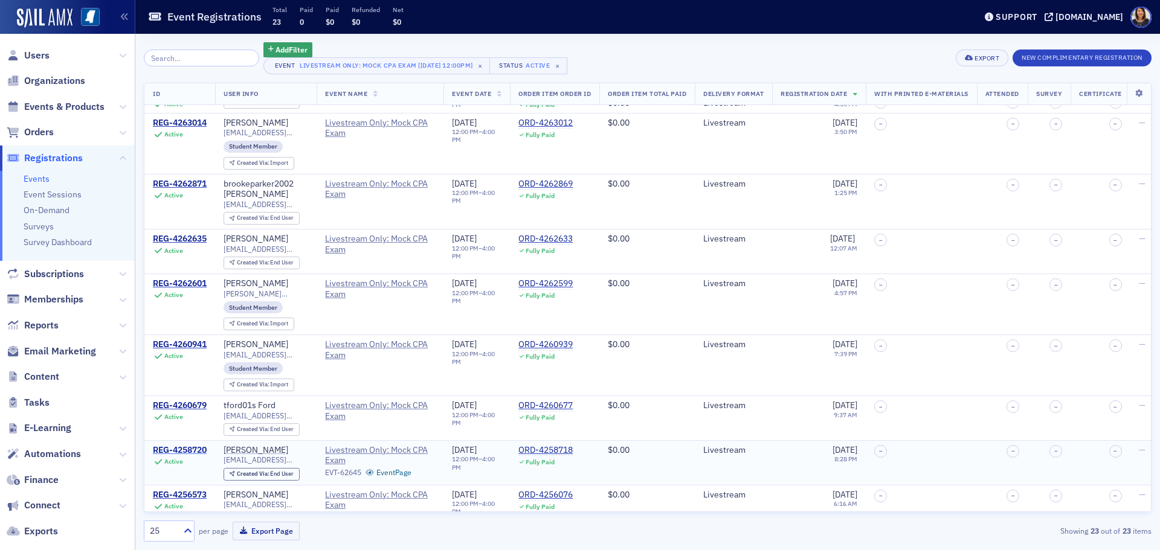
click at [188, 445] on div "REG-4258720" at bounding box center [180, 450] width 54 height 11
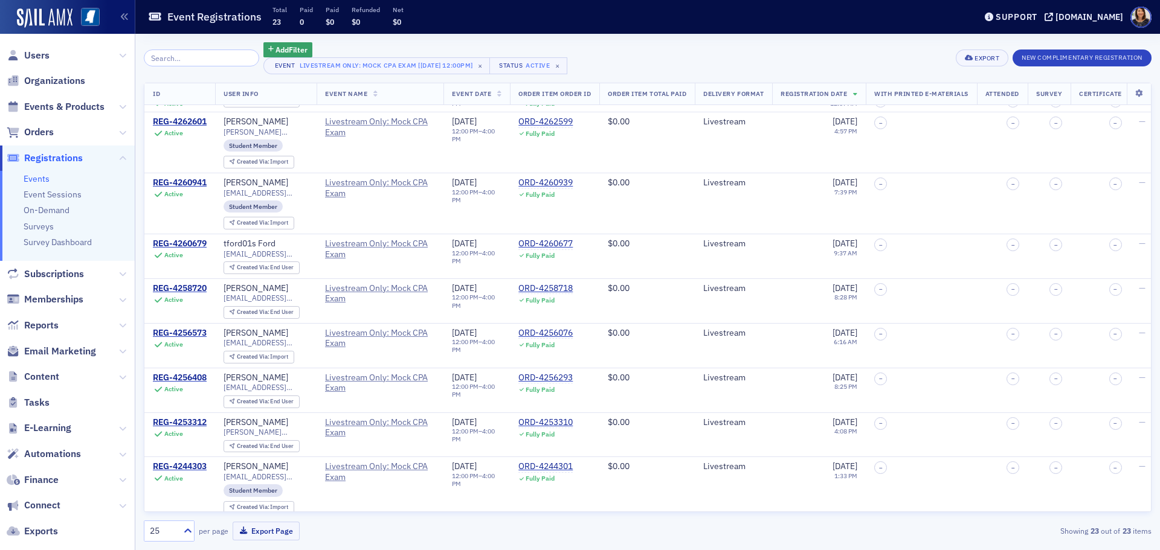
scroll to position [675, 0]
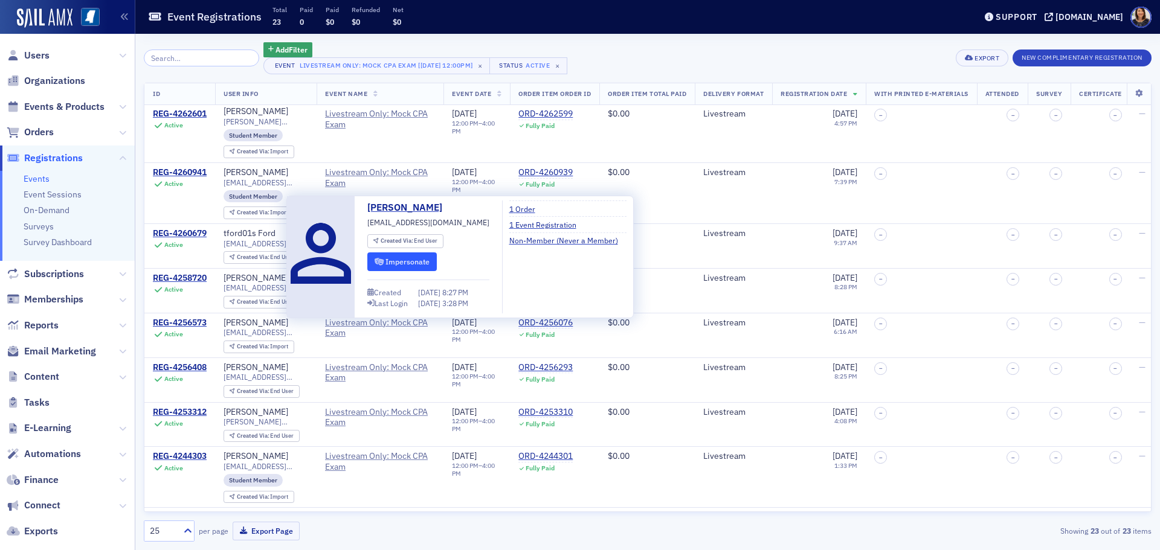
click at [408, 263] on button "Impersonate" at bounding box center [401, 262] width 69 height 19
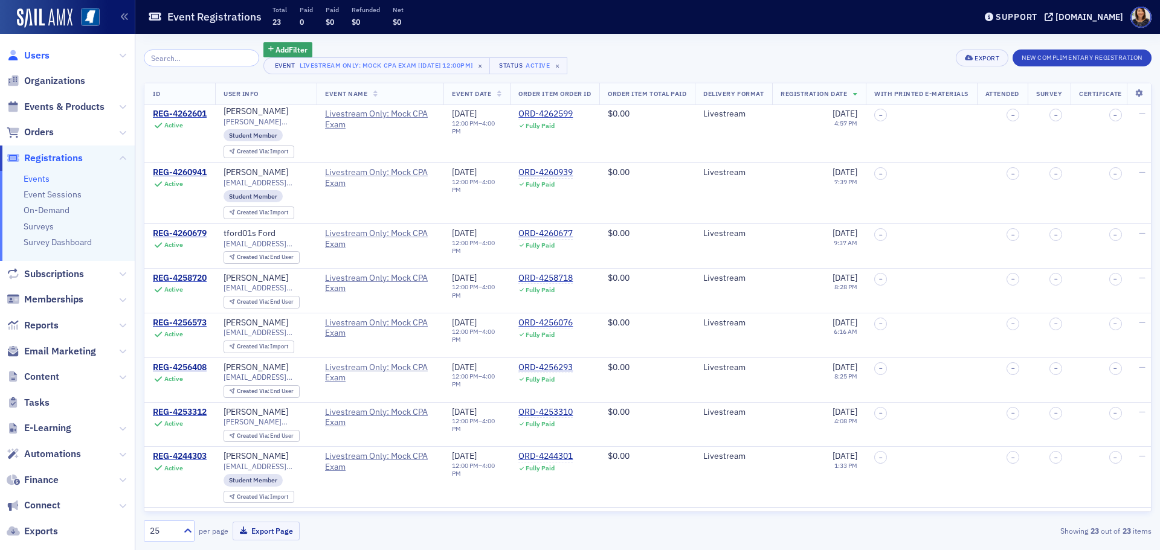
click at [37, 57] on span "Users" at bounding box center [36, 55] width 25 height 13
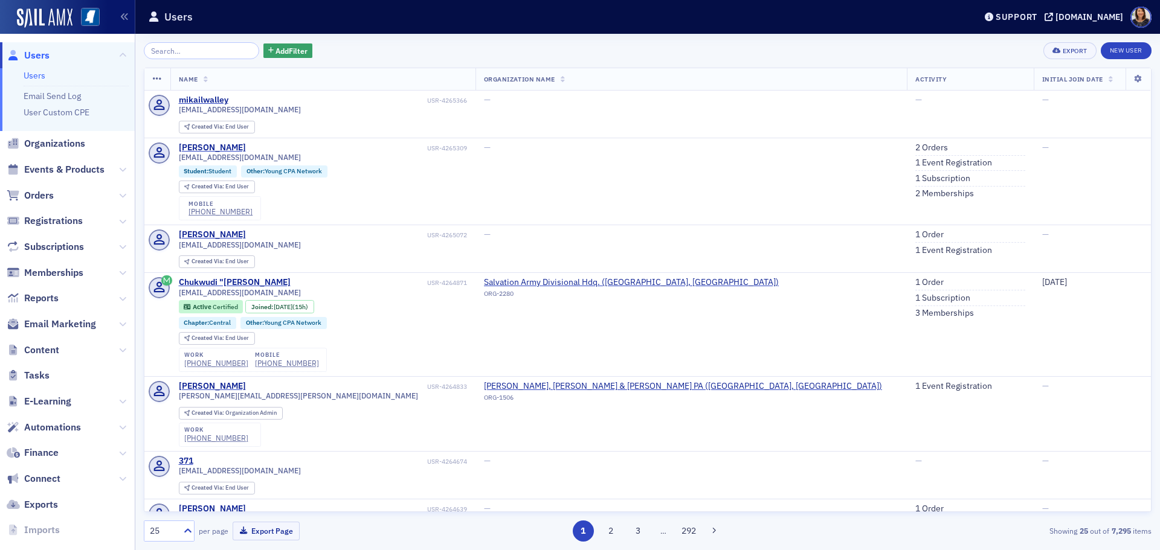
click at [40, 61] on span "Users" at bounding box center [36, 55] width 25 height 13
click at [34, 53] on span "Users" at bounding box center [36, 55] width 25 height 13
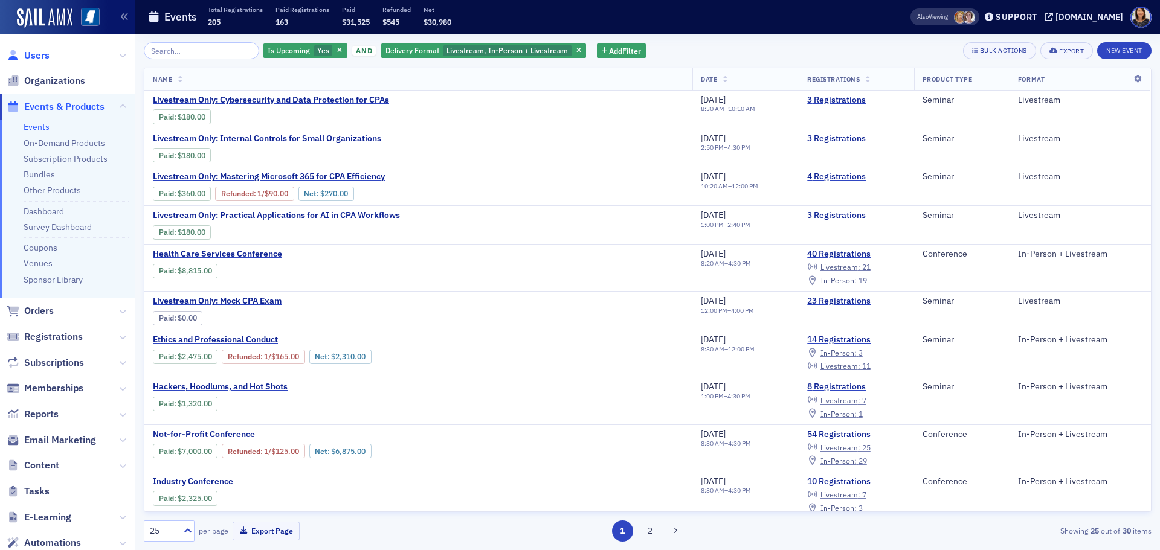
click at [32, 53] on span "Users" at bounding box center [36, 55] width 25 height 13
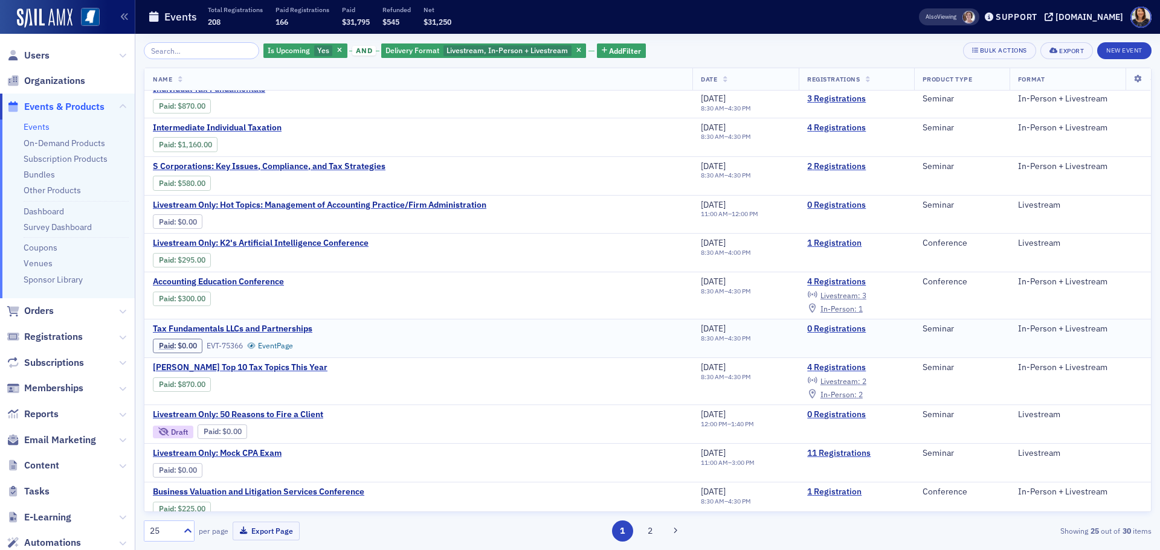
scroll to position [443, 0]
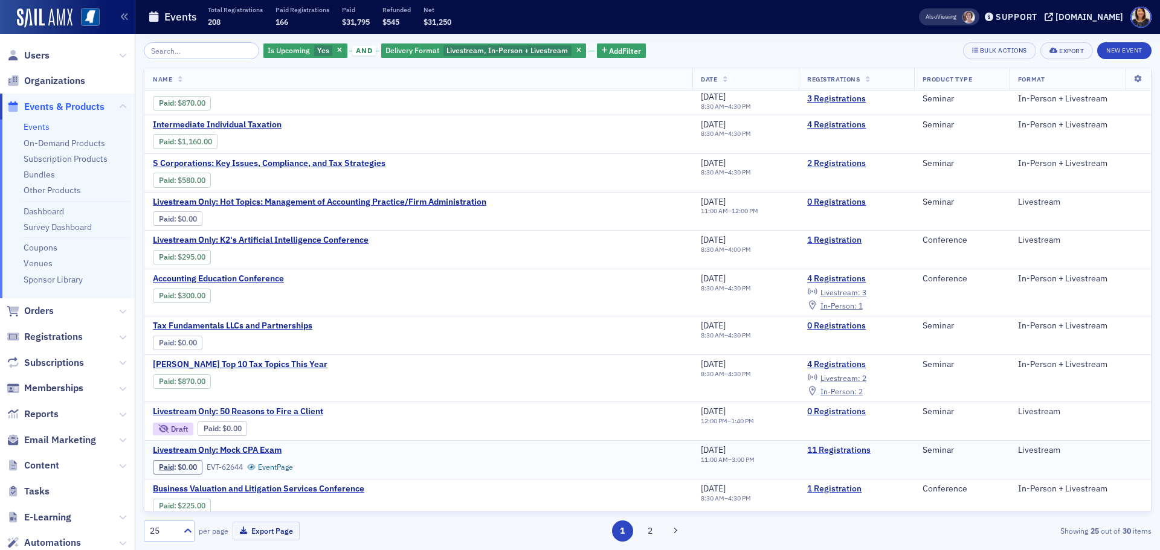
click at [840, 449] on link "11 Registrations" at bounding box center [856, 450] width 98 height 11
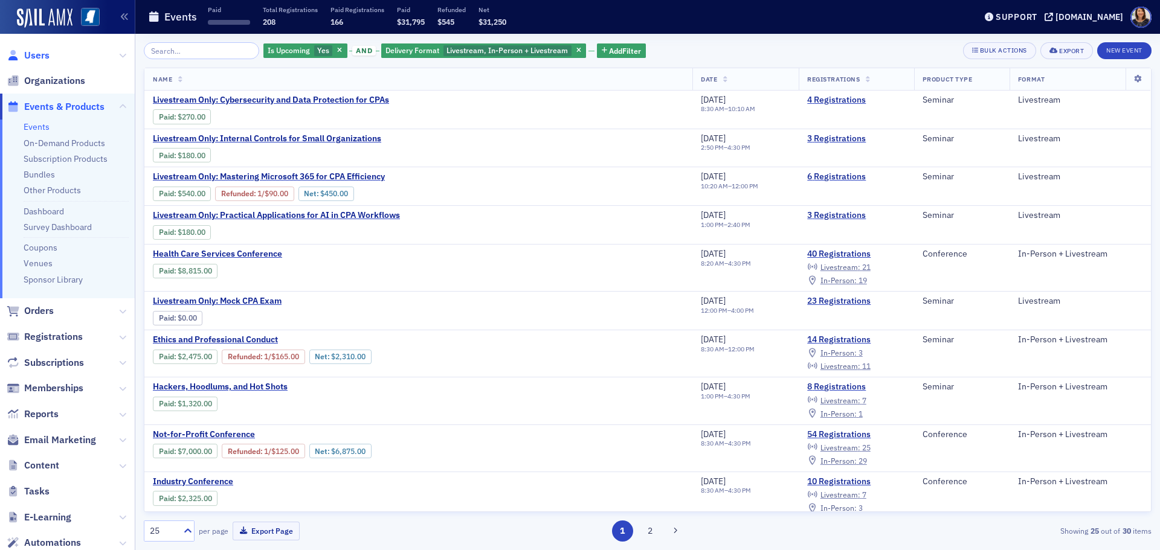
click at [33, 56] on span "Users" at bounding box center [36, 55] width 25 height 13
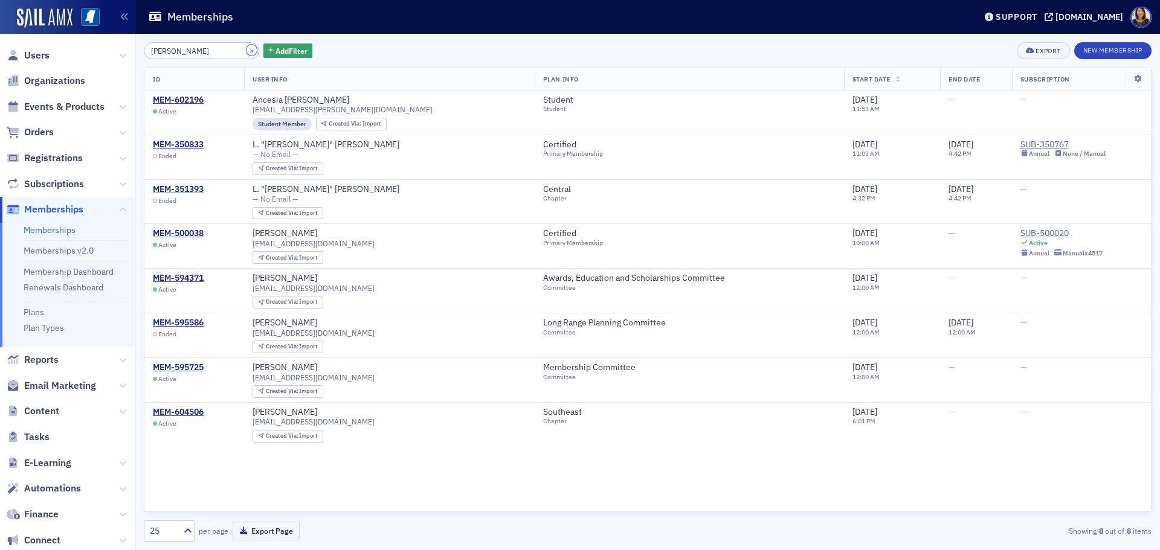
click at [246, 48] on button "×" at bounding box center [251, 50] width 11 height 11
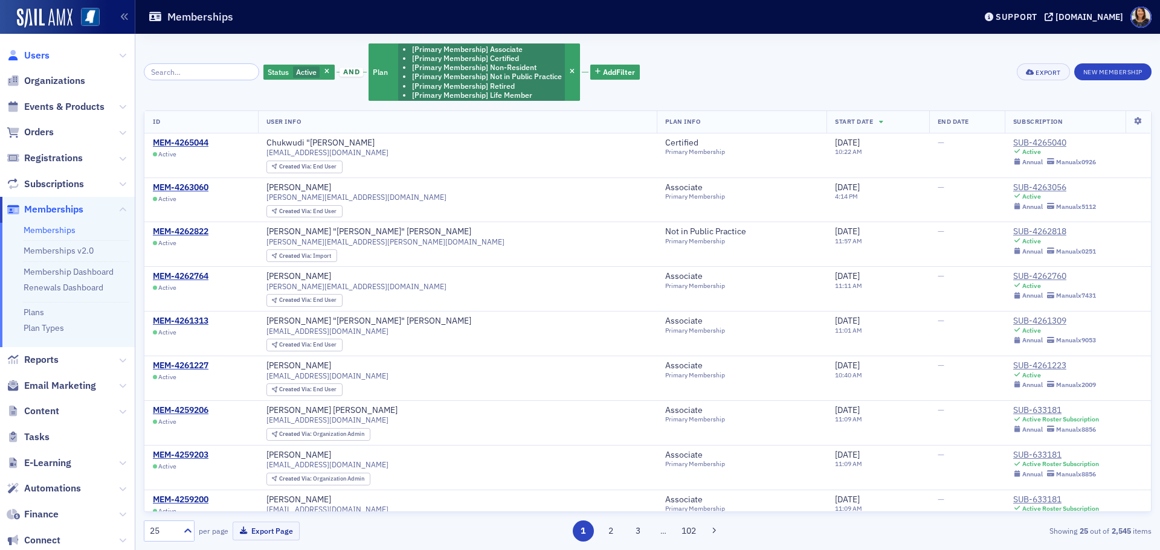
click at [42, 60] on span "Users" at bounding box center [36, 55] width 25 height 13
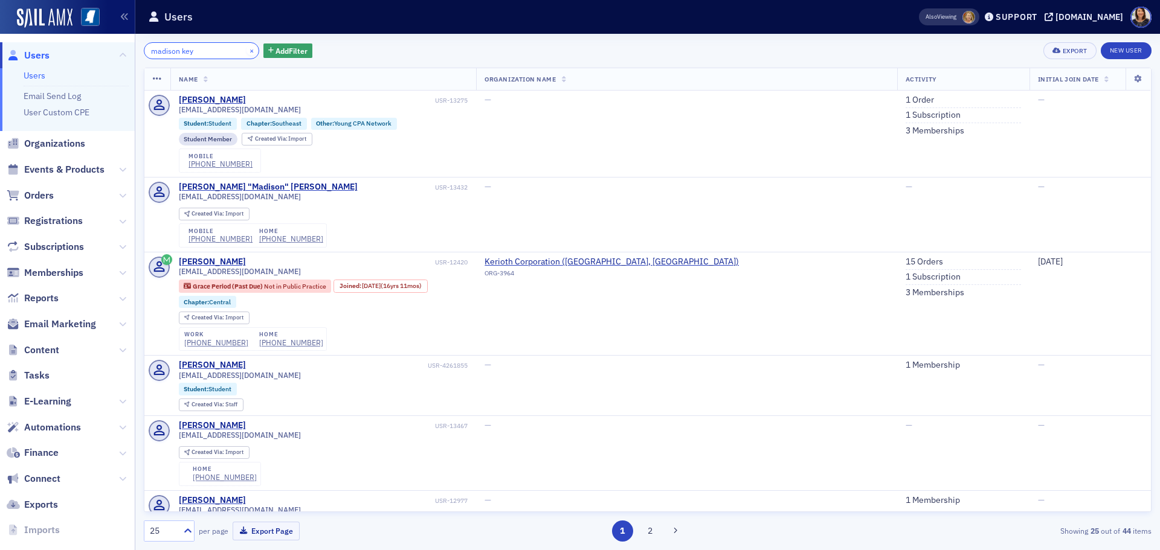
type input "madison key"
click at [246, 50] on button "×" at bounding box center [251, 50] width 11 height 11
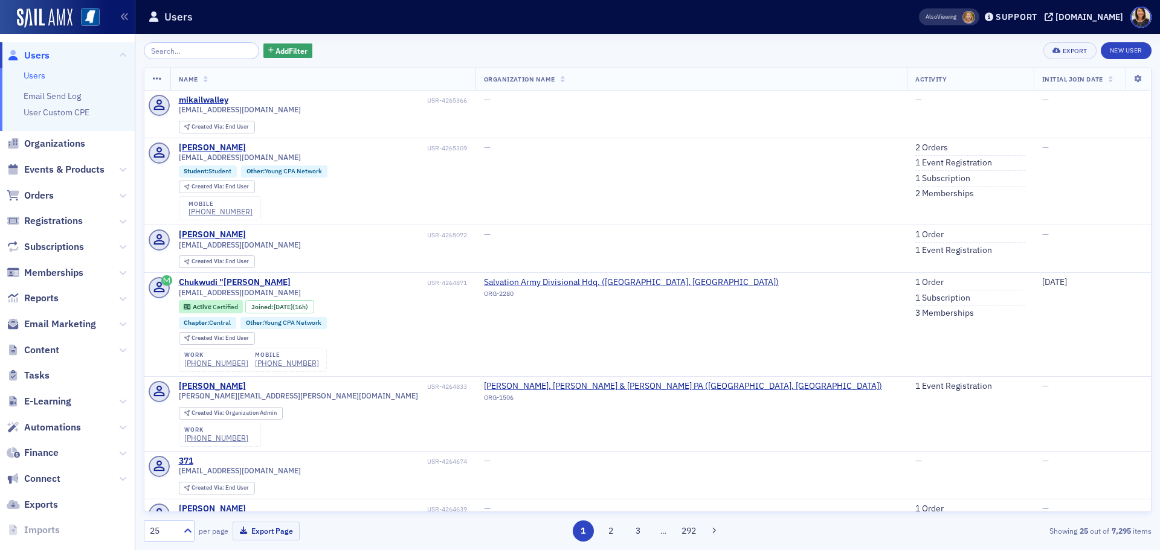
click at [44, 63] on span "Users" at bounding box center [67, 55] width 135 height 26
click at [42, 58] on span "Users" at bounding box center [36, 55] width 25 height 13
click at [471, 48] on div "Add Filter Export New User" at bounding box center [648, 50] width 1008 height 17
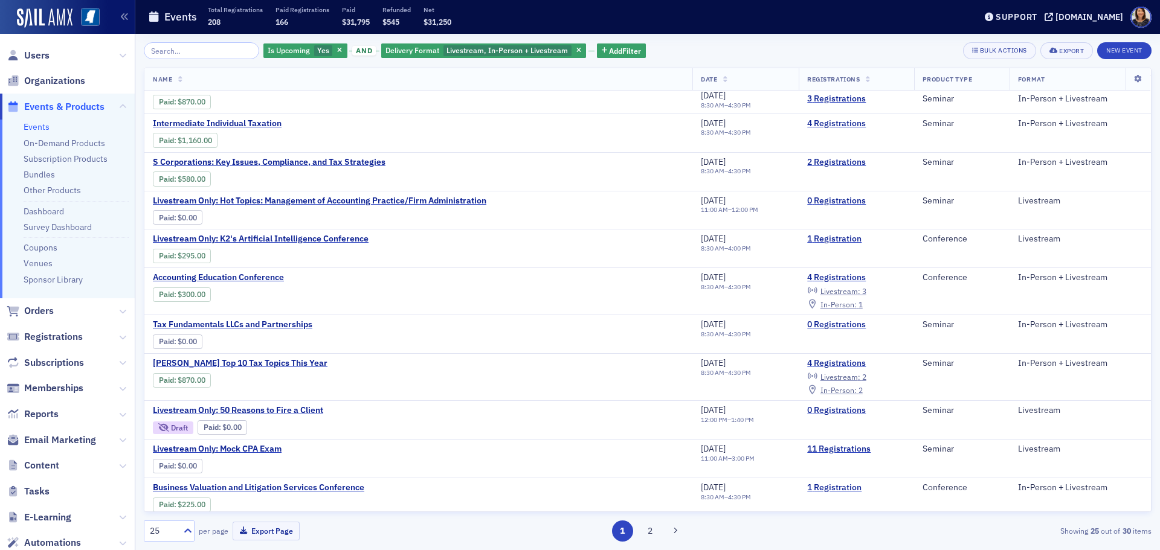
scroll to position [612, 0]
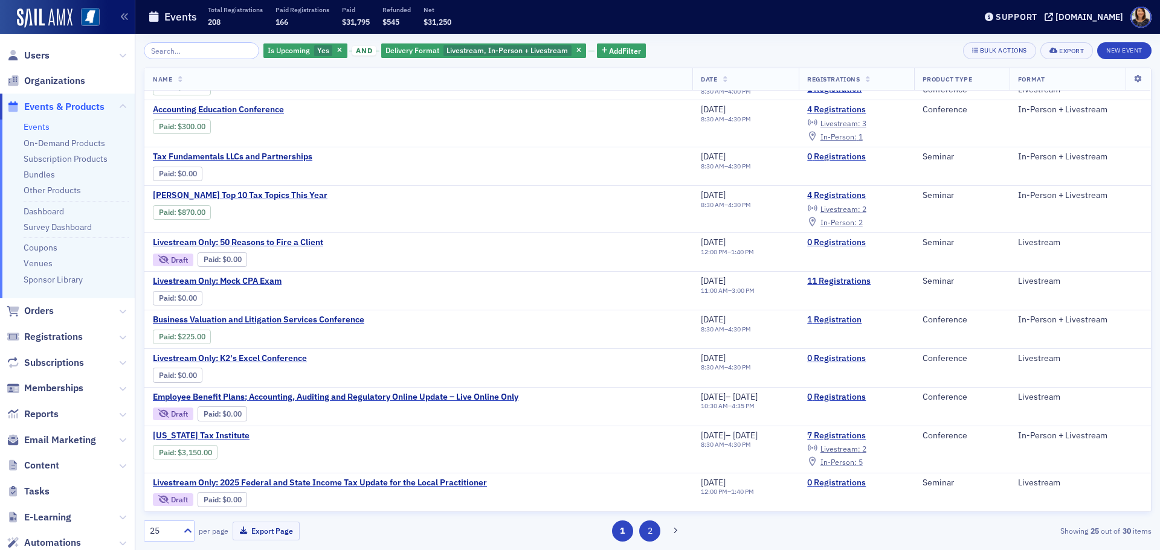
click at [646, 532] on button "2" at bounding box center [649, 531] width 21 height 21
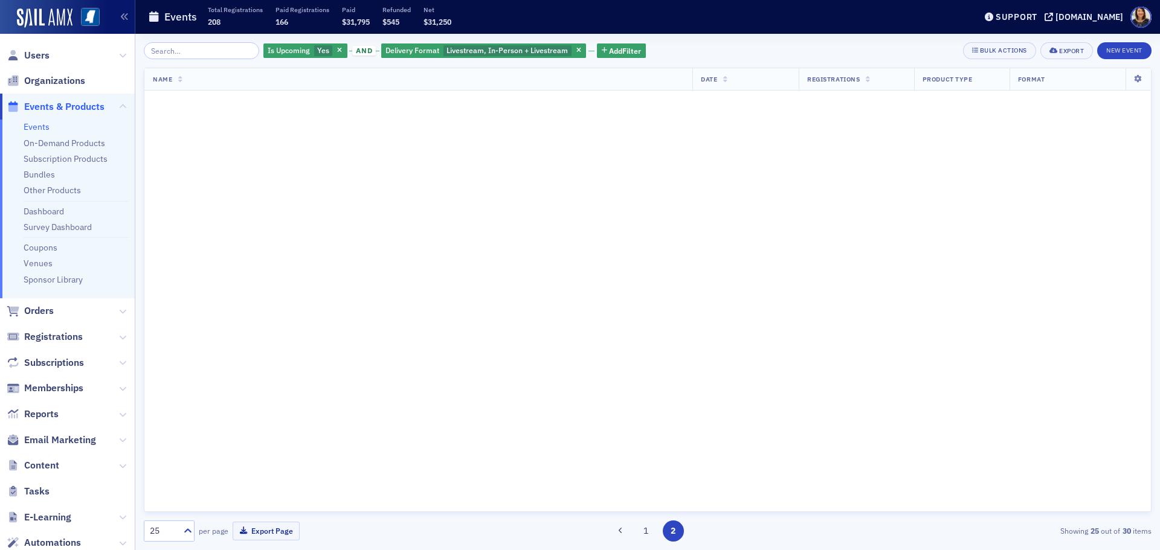
scroll to position [0, 0]
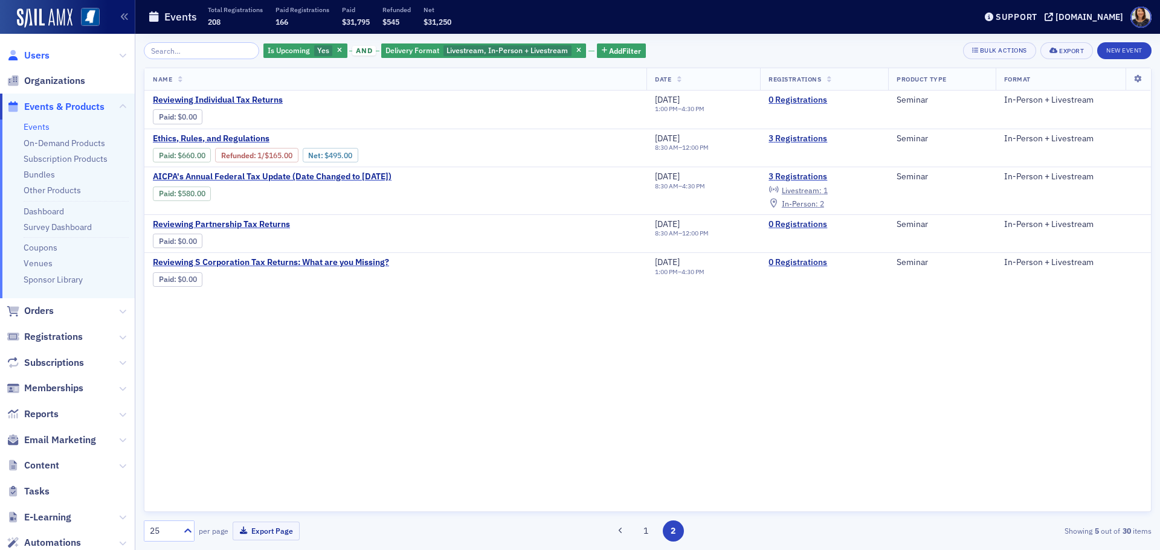
click at [37, 53] on span "Users" at bounding box center [36, 55] width 25 height 13
